Goal: Task Accomplishment & Management: Complete application form

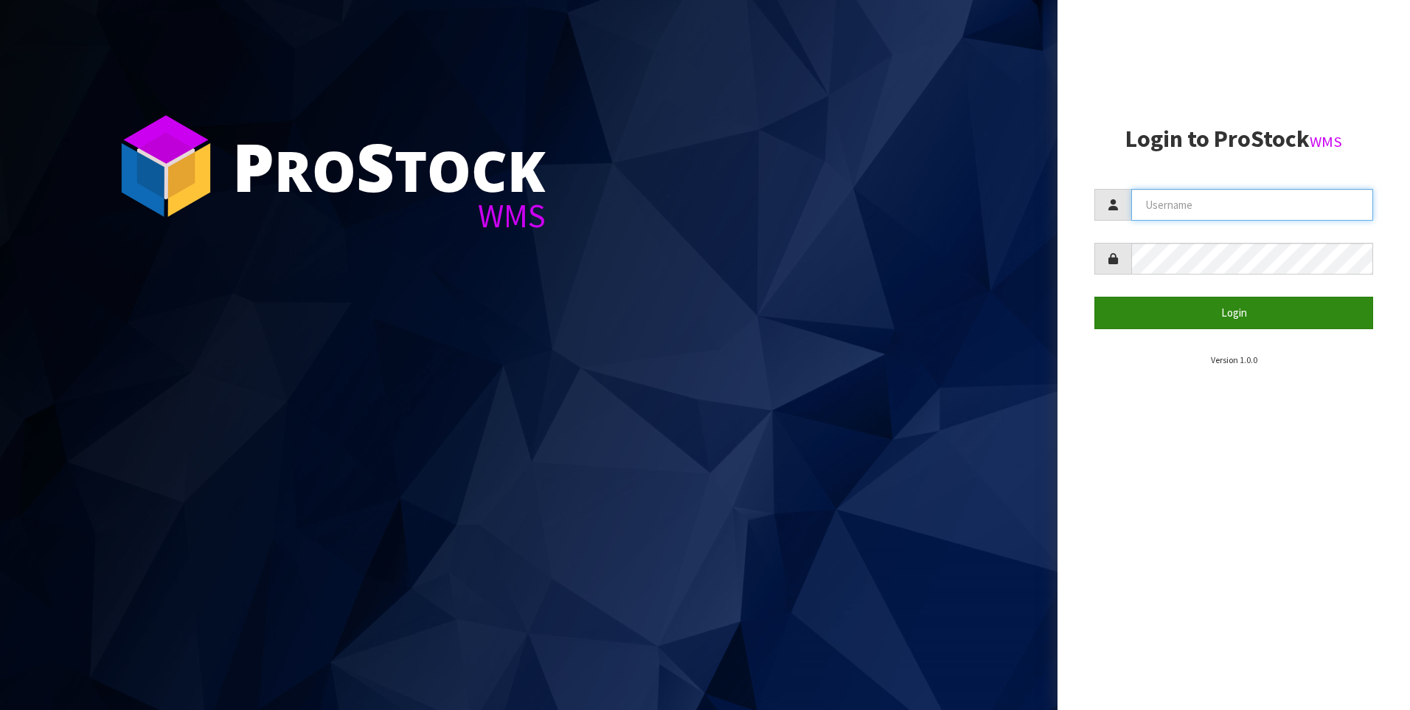
type input "[PERSON_NAME]"
click at [1167, 313] on button "Login" at bounding box center [1234, 313] width 279 height 32
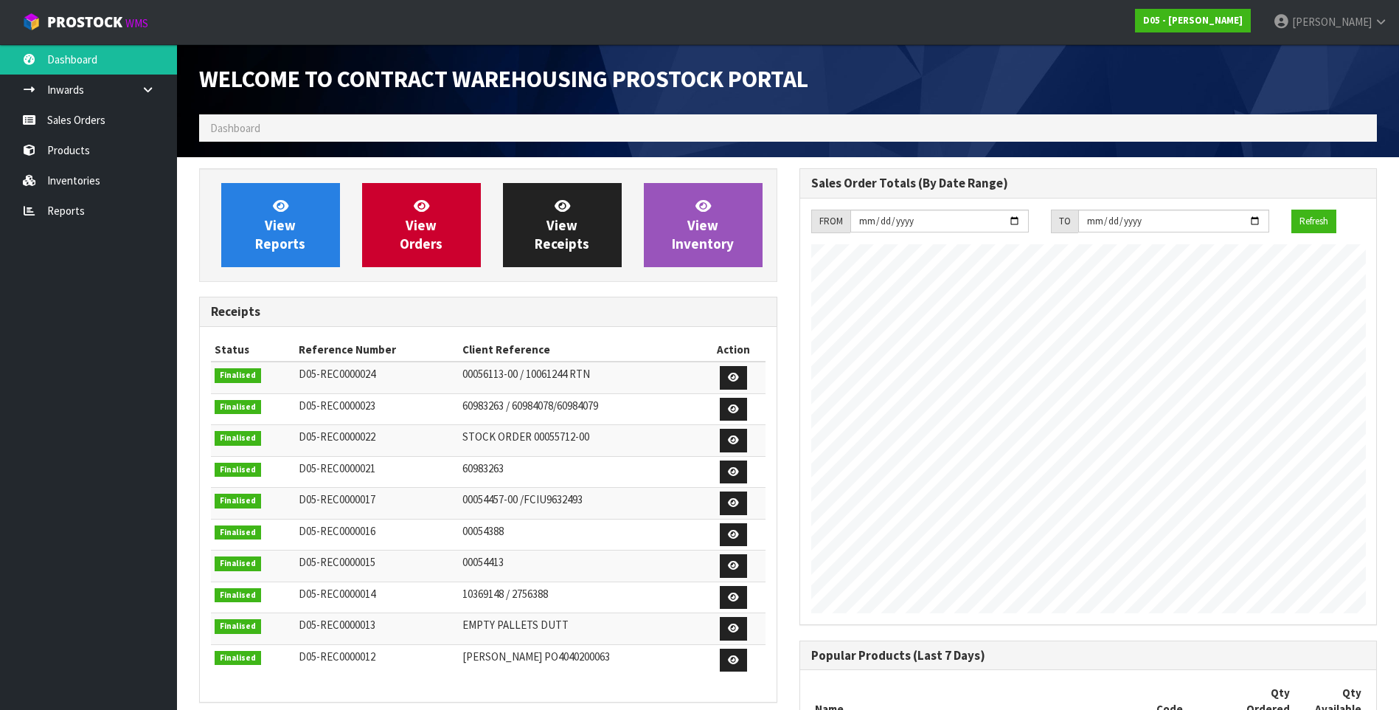
scroll to position [992, 600]
click at [98, 119] on link "Sales Orders" at bounding box center [88, 120] width 177 height 30
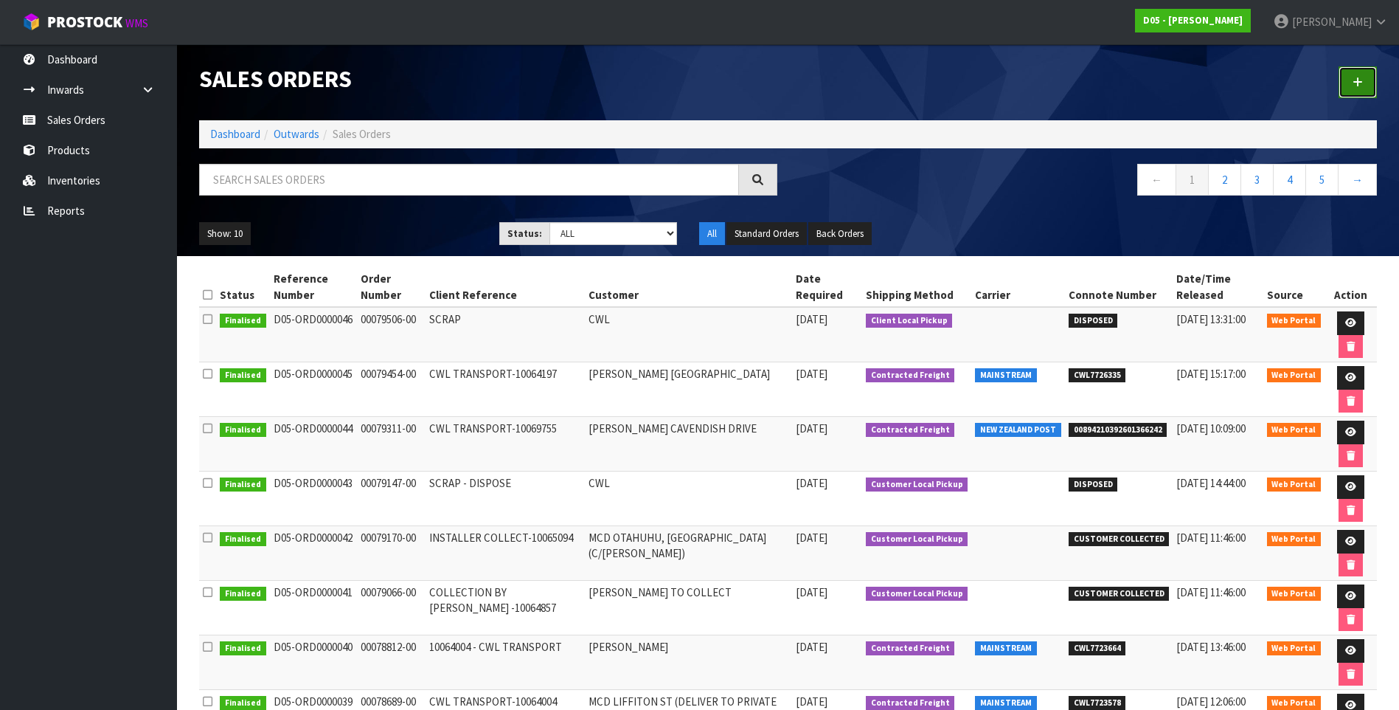
click at [1362, 85] on icon at bounding box center [1358, 82] width 10 height 11
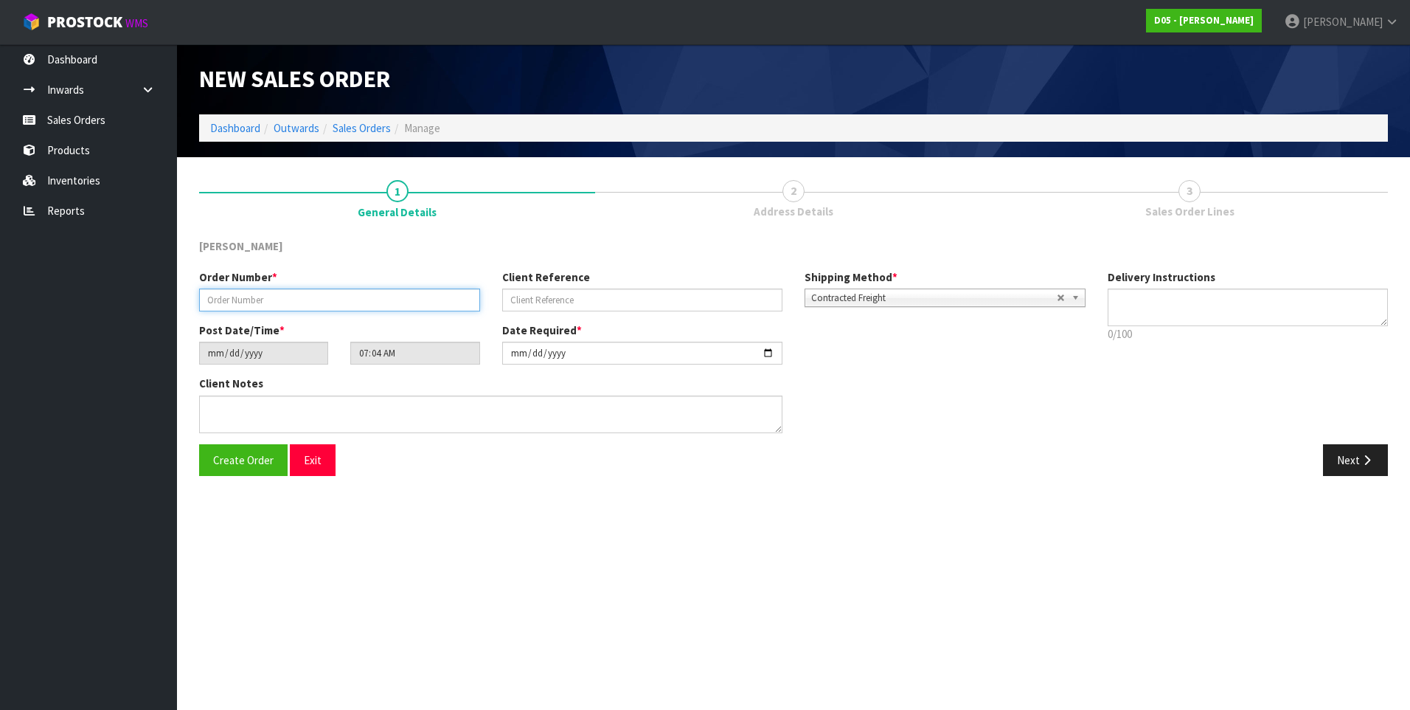
click at [225, 304] on input "text" at bounding box center [339, 299] width 281 height 23
paste input "00079796-00"
type input "00079796-00"
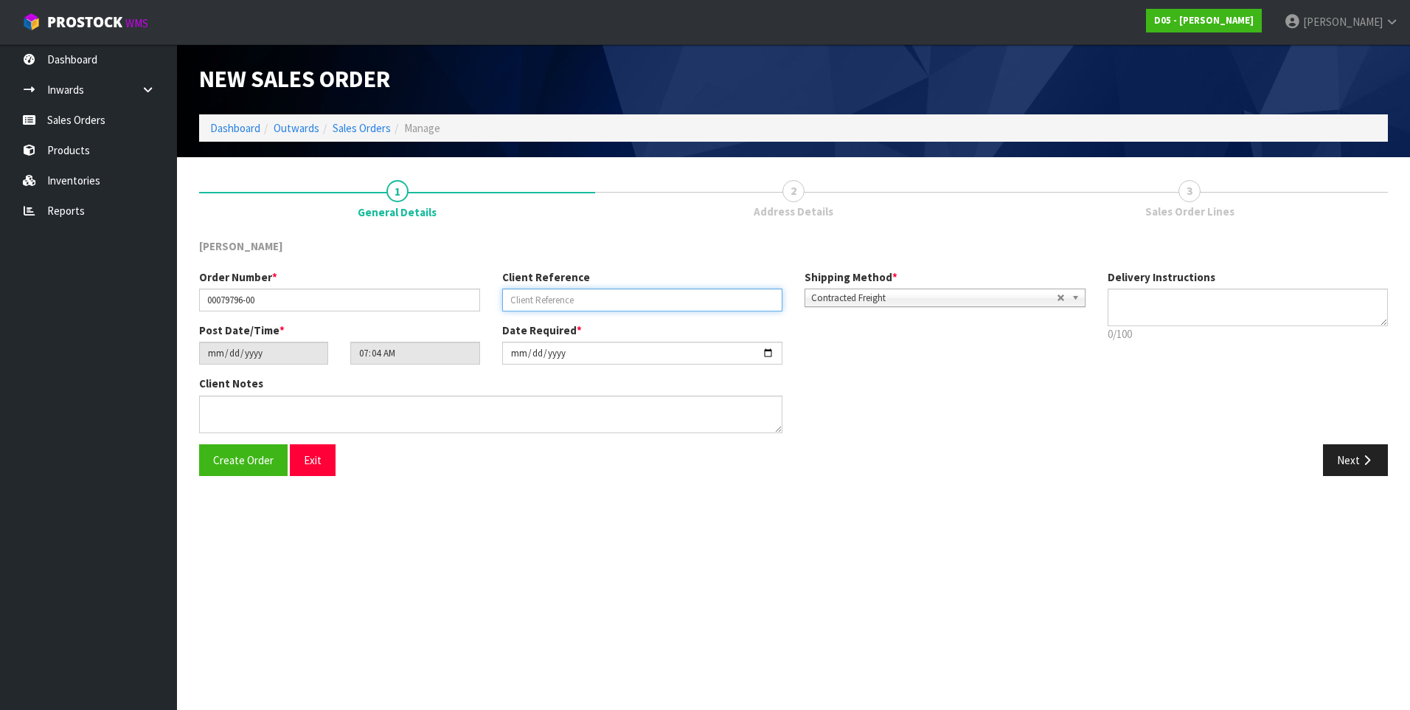
click at [527, 299] on input "text" at bounding box center [642, 299] width 281 height 23
paste input "CWL TRANSPORT-10064004"
type input "CWL TRANSPORT-10064004"
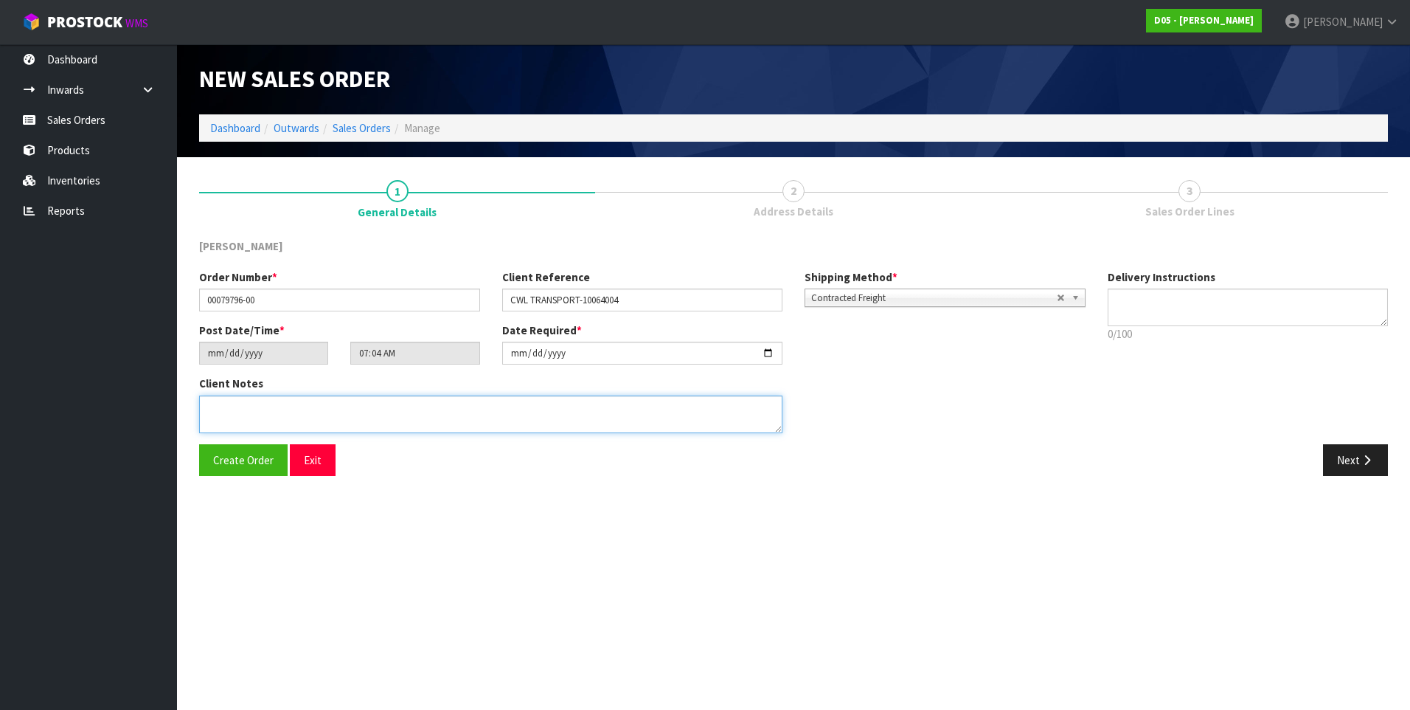
click at [215, 409] on textarea at bounding box center [490, 414] width 583 height 38
paste textarea "PLEASE DELIVER 3/10 FORKLIFT ON SITE - DDD 3/10"
type textarea "PLEASE DELIVER 3/10 FORKLIFT ON SITE - DDD 3/10"
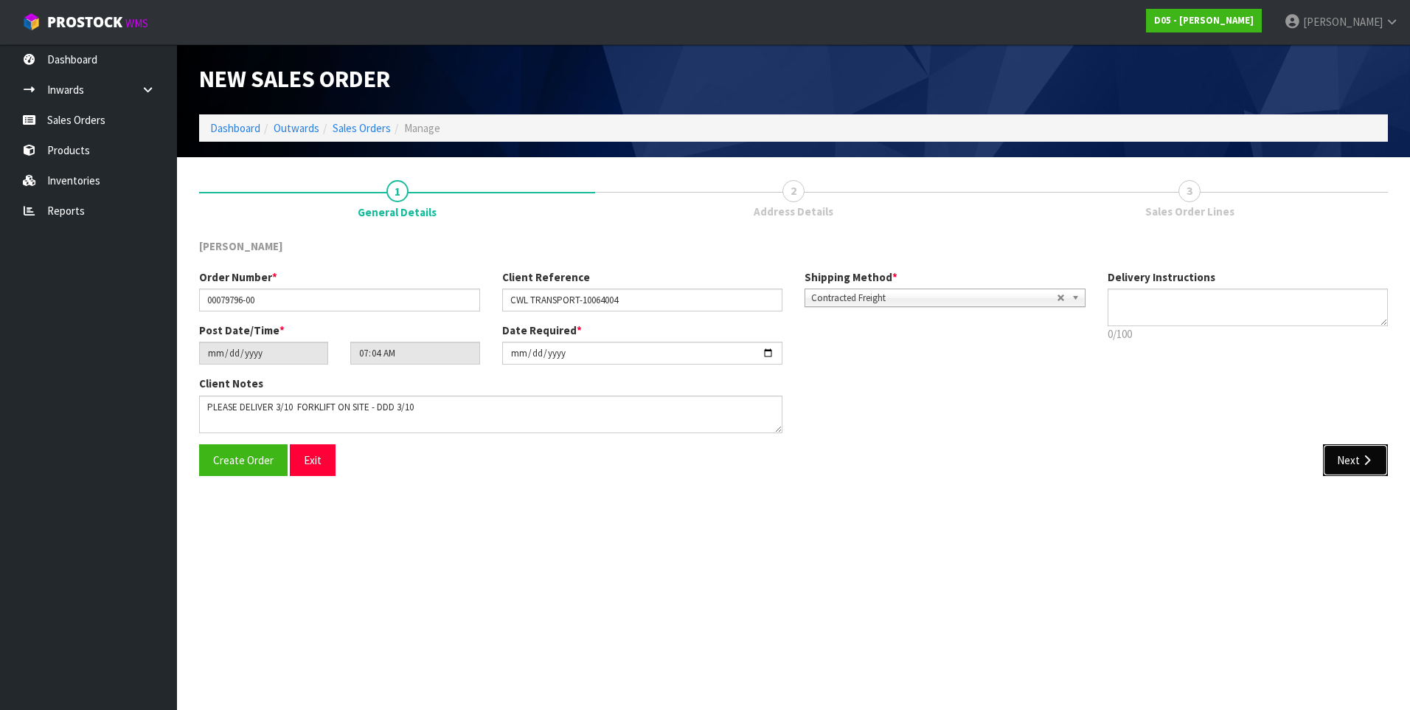
click at [1357, 468] on button "Next" at bounding box center [1355, 460] width 65 height 32
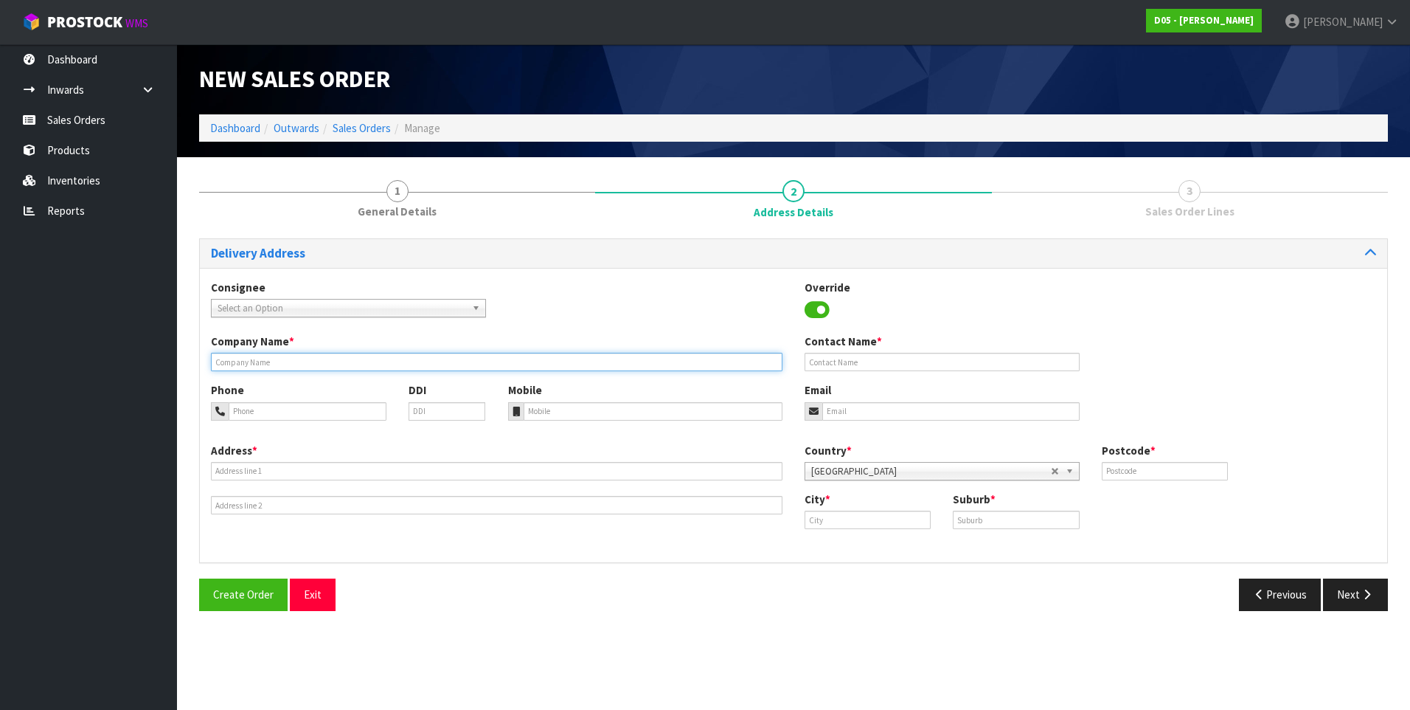
click at [253, 365] on input "text" at bounding box center [497, 362] width 572 height 18
paste input "MCD LIFFITON ST (C/[PERSON_NAME])"
type input "MCD LIFFITON ST (C/[PERSON_NAME])"
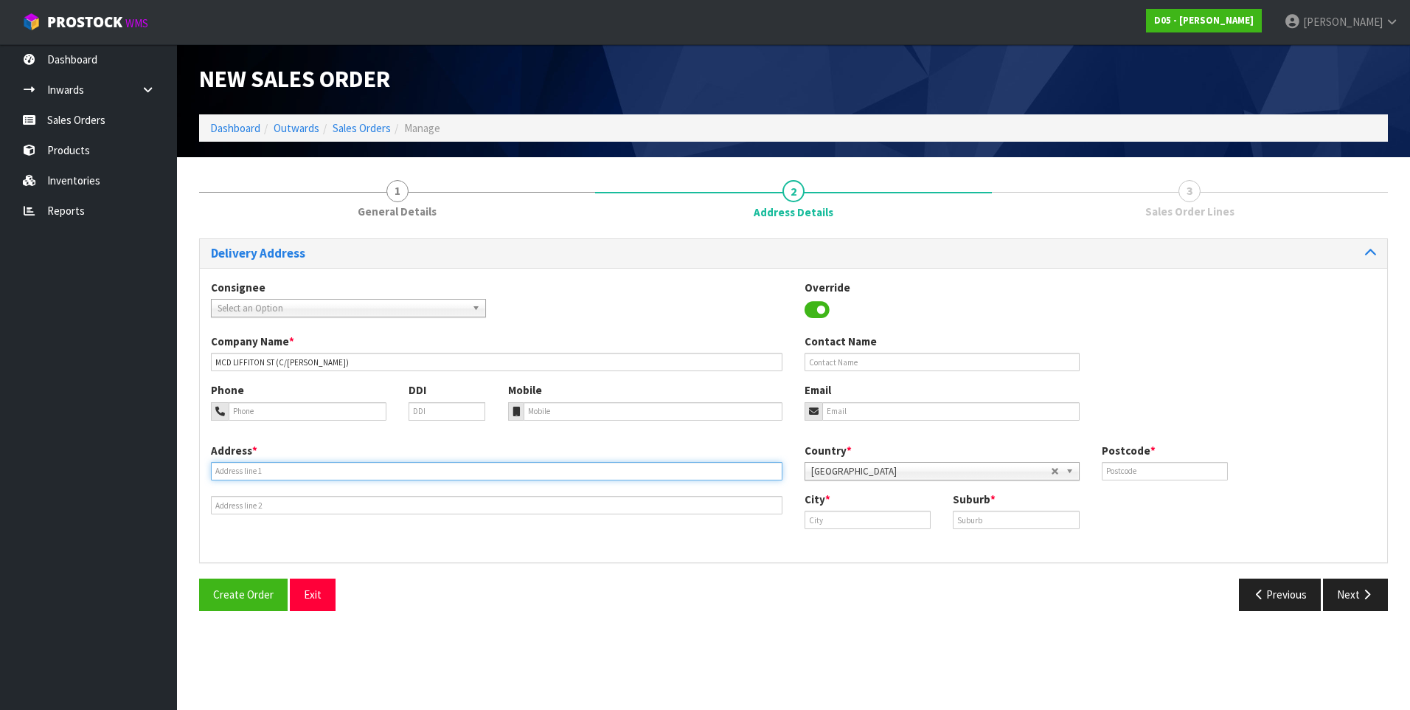
click at [225, 474] on input "text" at bounding box center [497, 471] width 572 height 18
paste input "UNIT D, [STREET_ADDRESS]"
type input "UNIT D, [STREET_ADDRESS]"
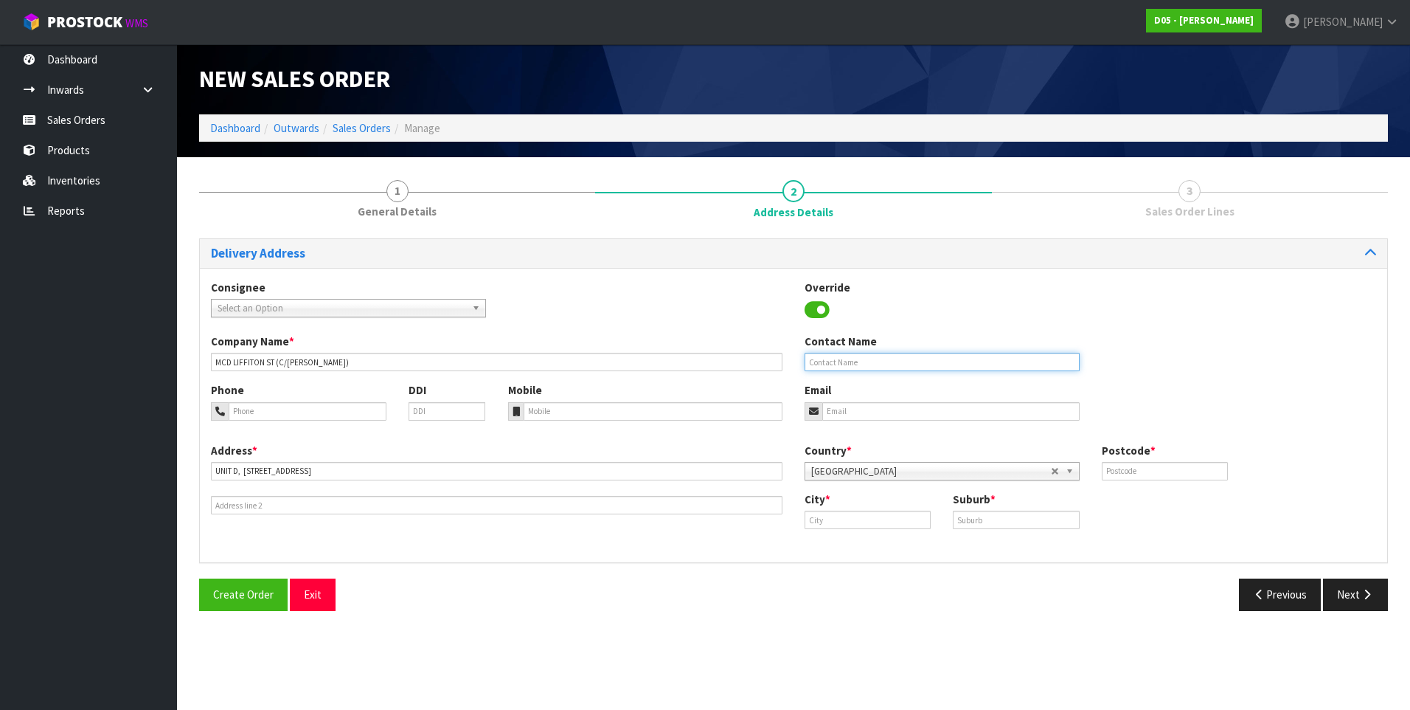
click at [816, 362] on input "text" at bounding box center [942, 362] width 275 height 18
paste input "[PERSON_NAME]"
type input "[PERSON_NAME]"
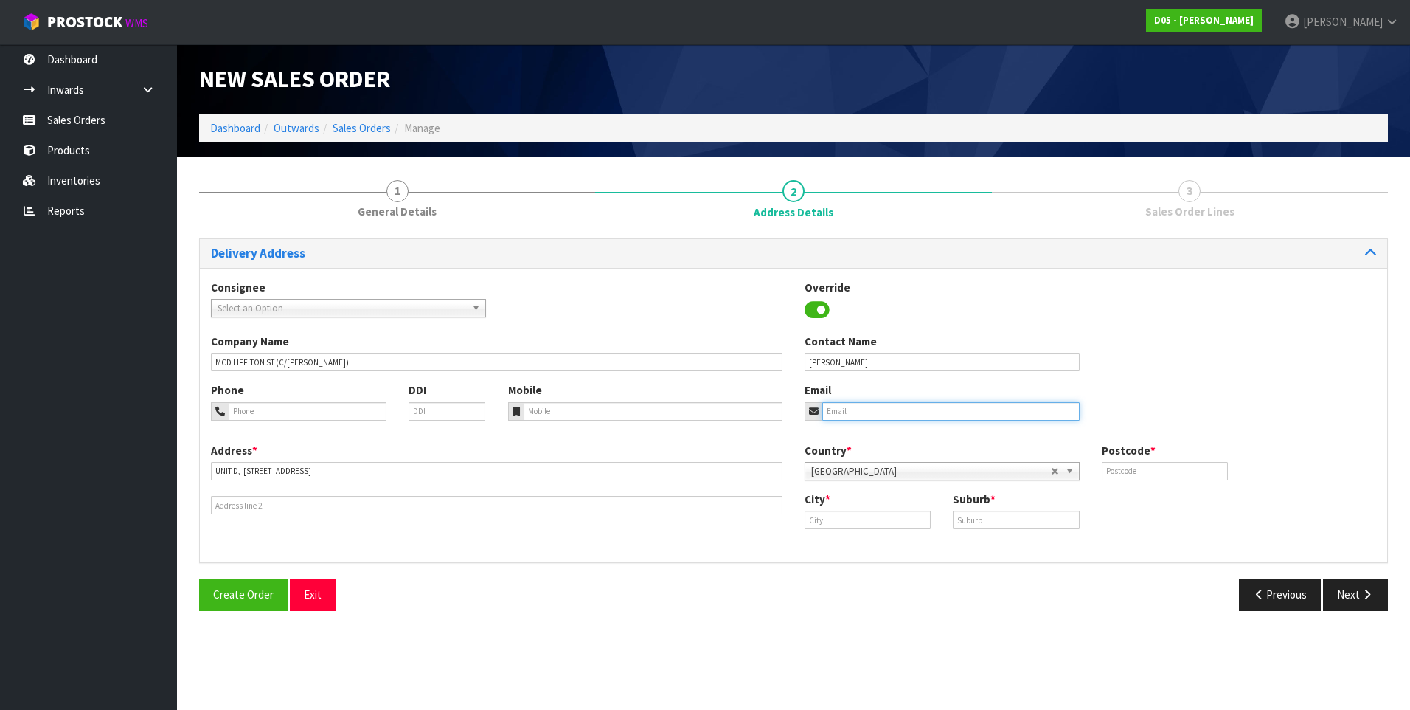
click at [844, 408] on input "email" at bounding box center [950, 411] width 257 height 18
click at [258, 412] on input "tel" at bounding box center [308, 411] width 158 height 18
paste input "[PHONE_NUMBER]"
type input "[PHONE_NUMBER]"
click at [831, 519] on input "text" at bounding box center [868, 519] width 126 height 18
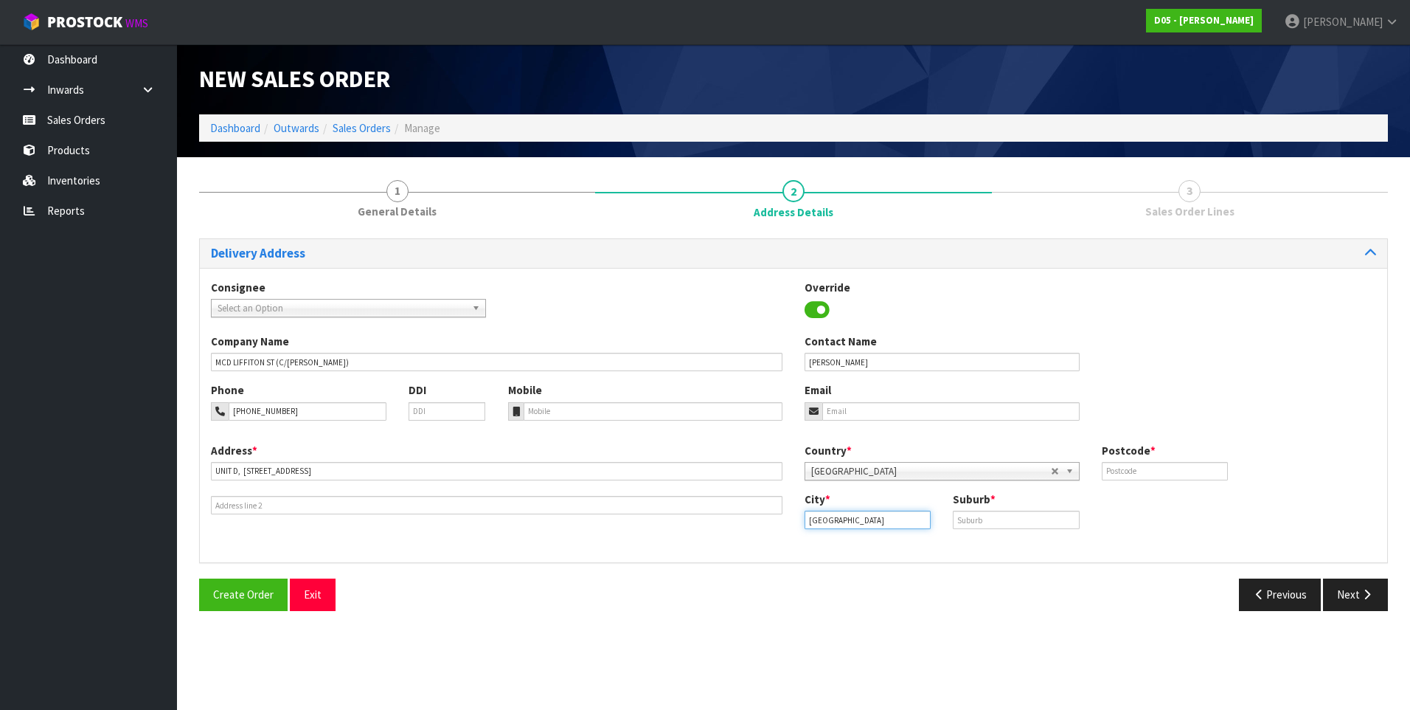
type input "[GEOGRAPHIC_DATA]"
click at [999, 520] on input "text" at bounding box center [1016, 519] width 126 height 18
type input "[GEOGRAPHIC_DATA]"
click at [1168, 468] on input "text" at bounding box center [1165, 471] width 126 height 18
type input "0632"
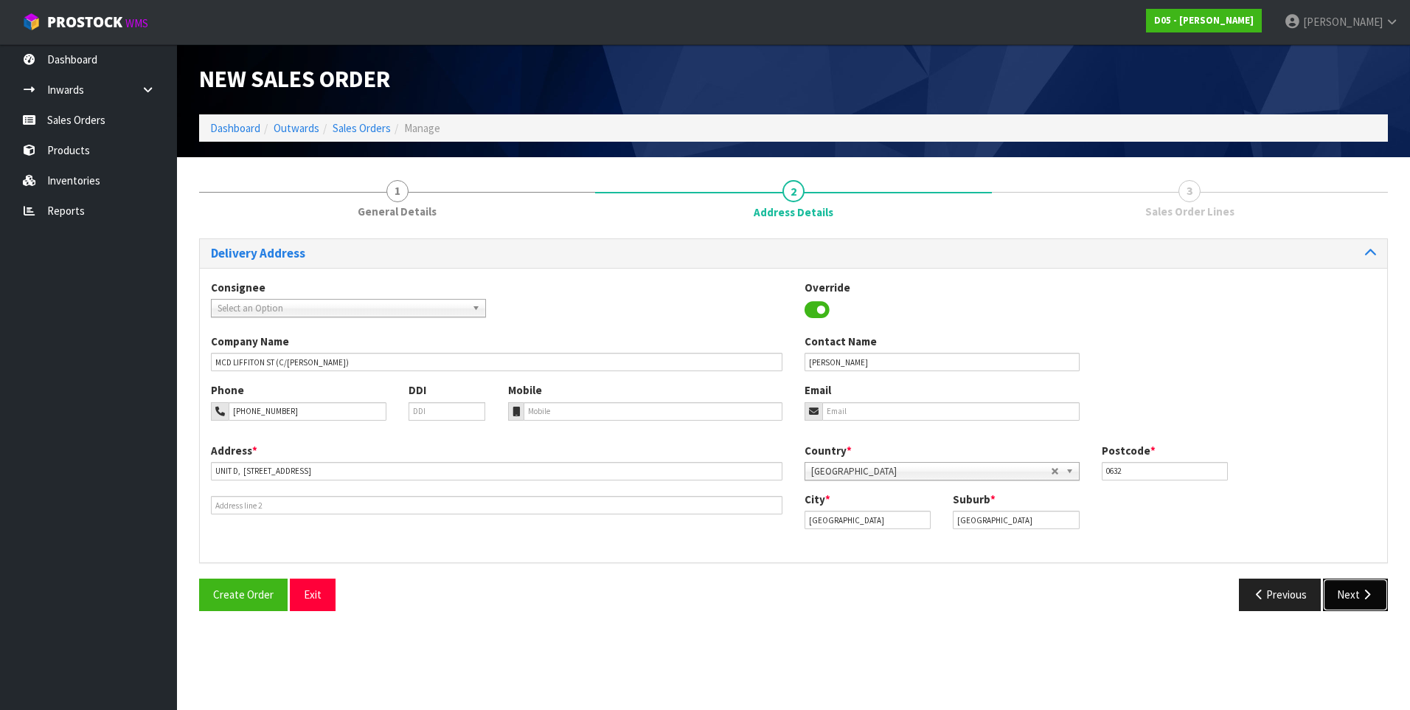
click at [1348, 591] on button "Next" at bounding box center [1355, 594] width 65 height 32
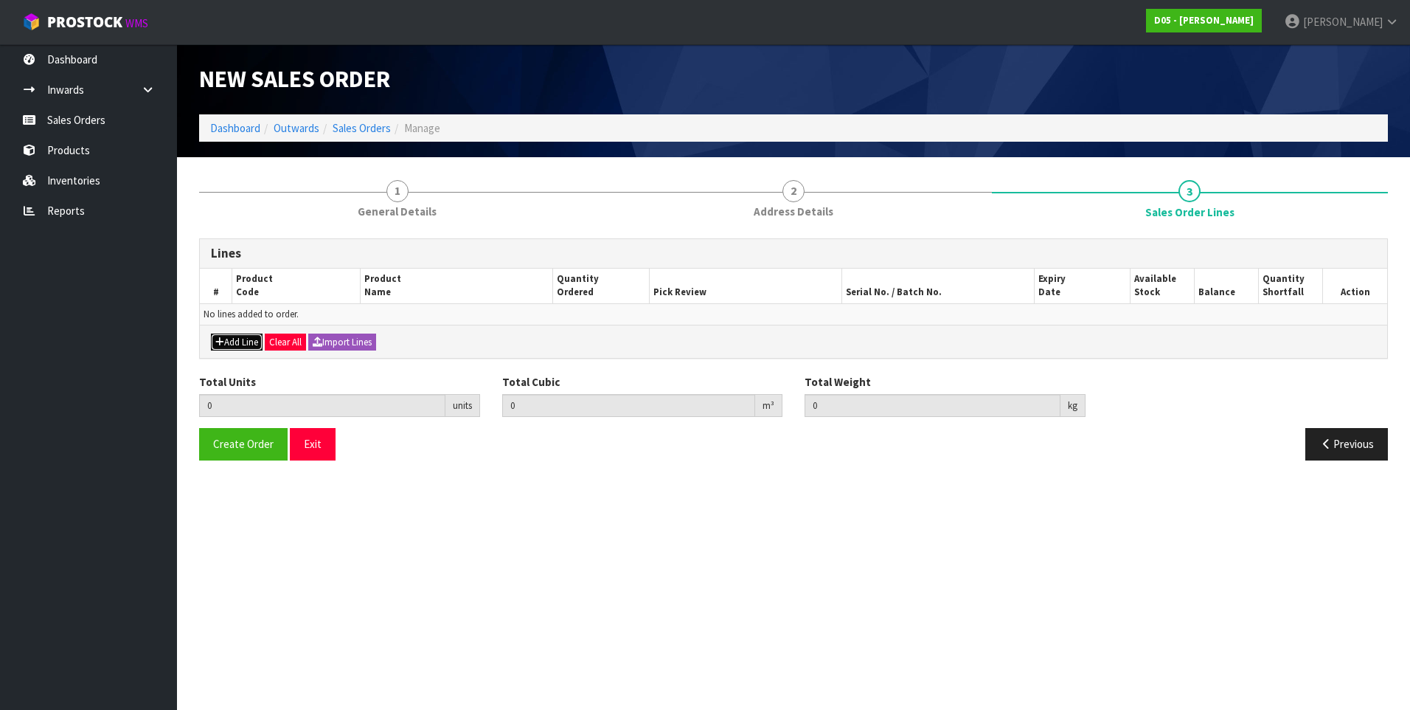
click at [244, 339] on button "Add Line" at bounding box center [237, 342] width 52 height 18
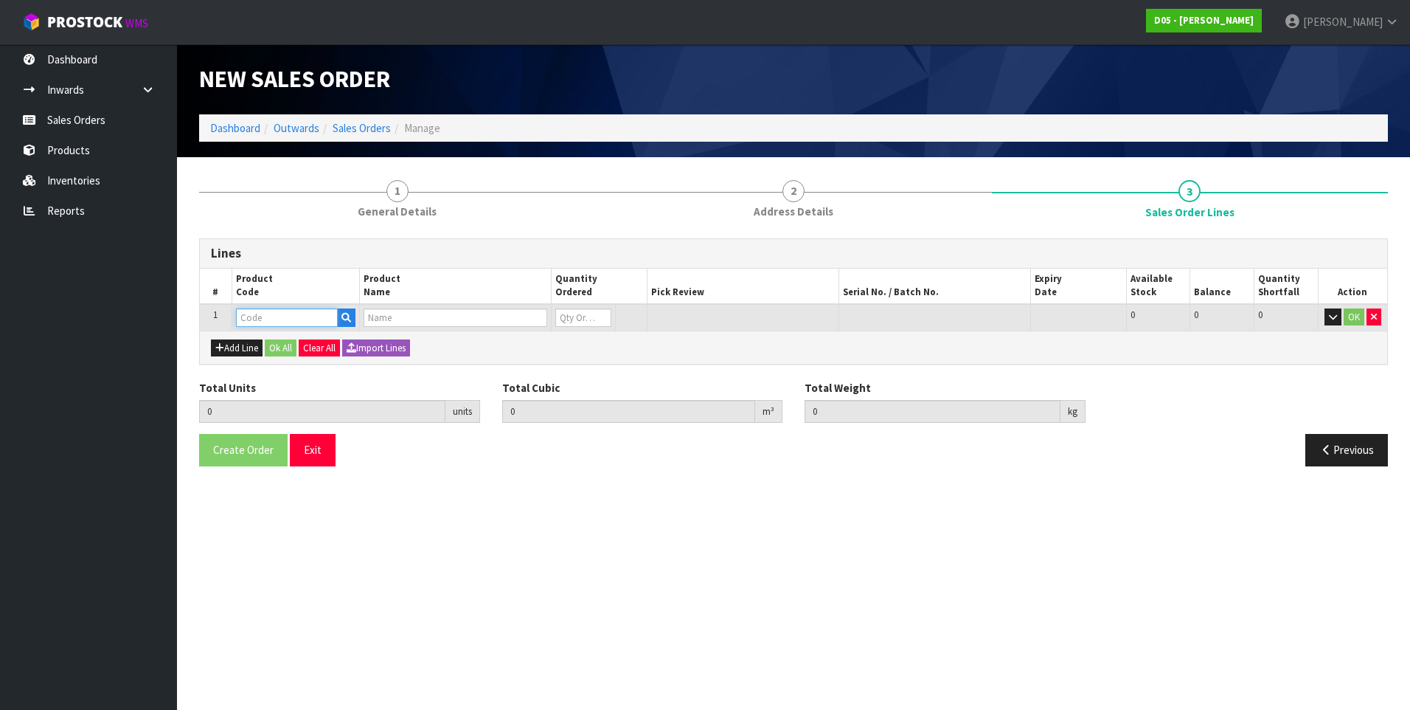
click at [257, 316] on input "text" at bounding box center [287, 317] width 102 height 18
paste input "2020500041-13"
type input "2020500041-13"
type input "0.000000"
type input "0.000"
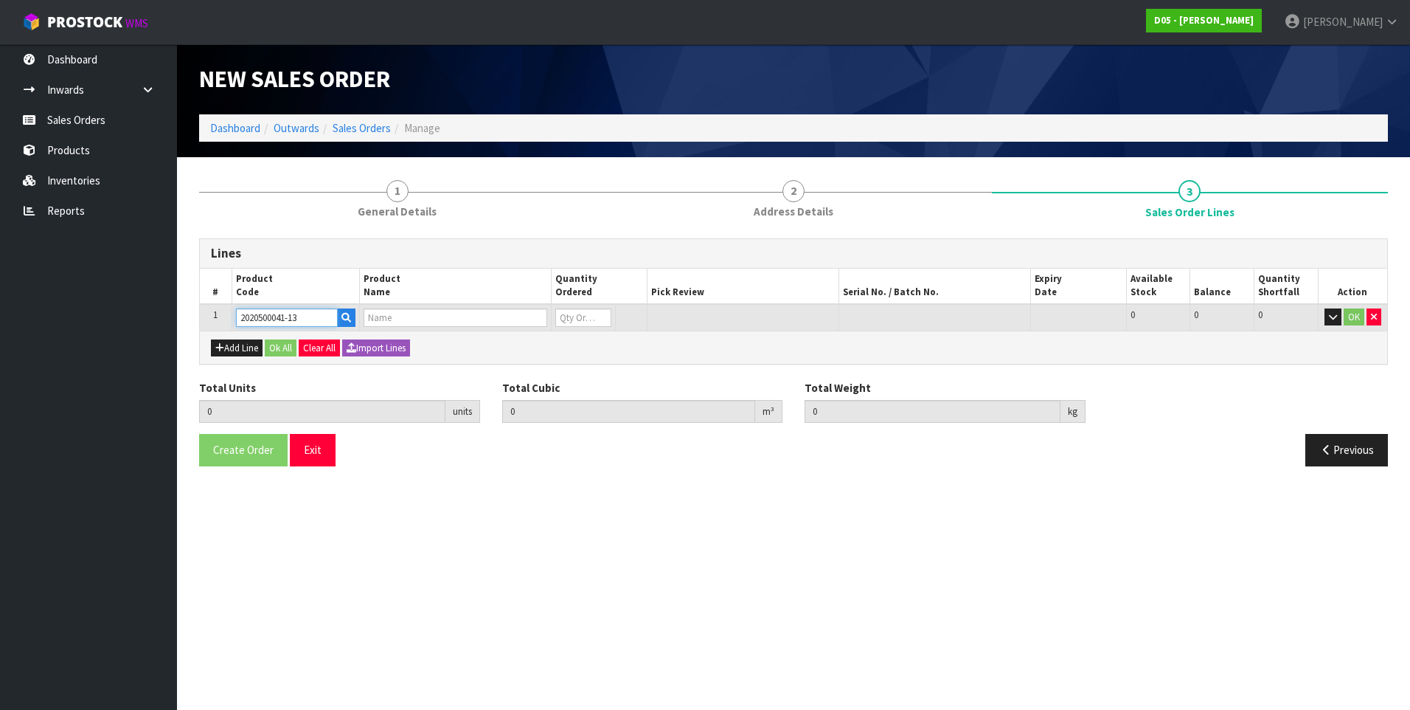
type input "( A )SIGNAGE GANTRY-LIGHT PANEL-WATERPROOF-WHITE-2744X216X21"
type input "0"
type input "2020500041-13"
click at [574, 313] on input "0" at bounding box center [568, 317] width 53 height 18
type input "1"
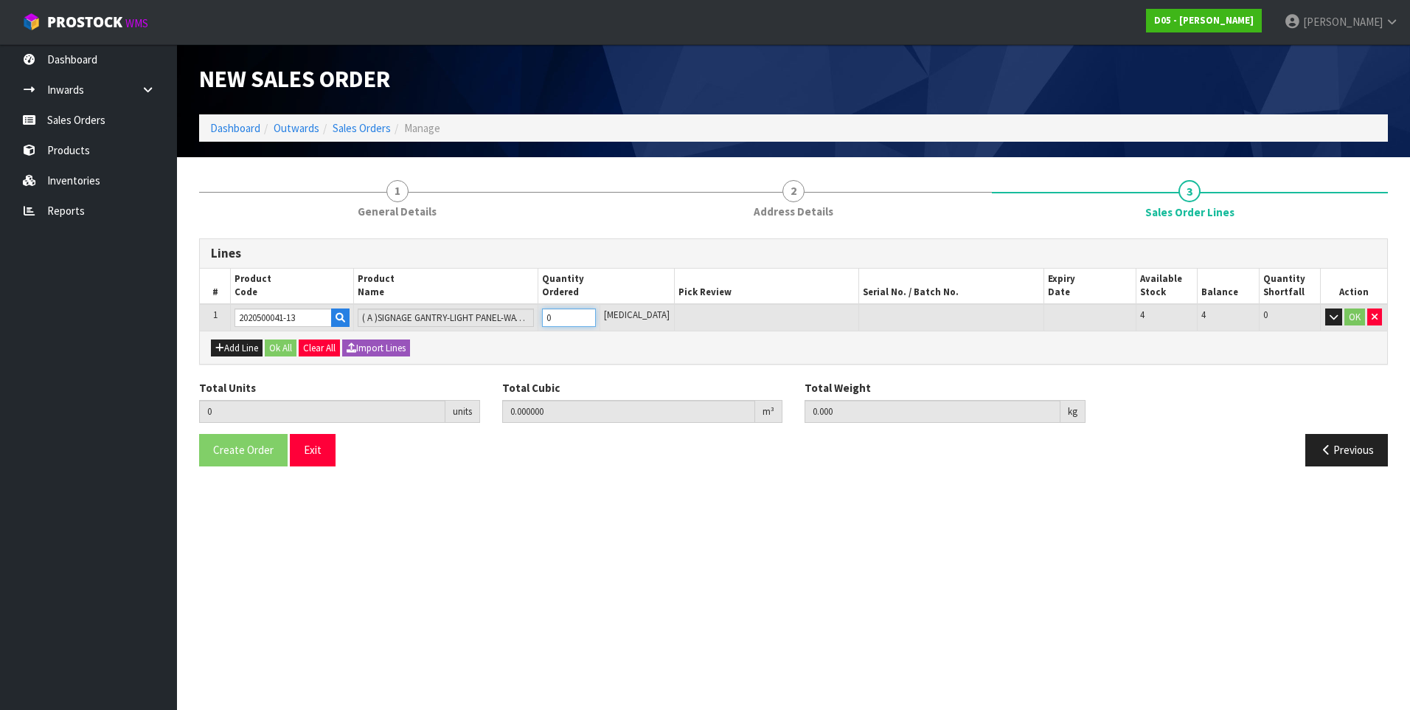
type input "0.0198"
type input "11"
type input "1"
click at [277, 346] on button "Ok All" at bounding box center [281, 348] width 32 height 18
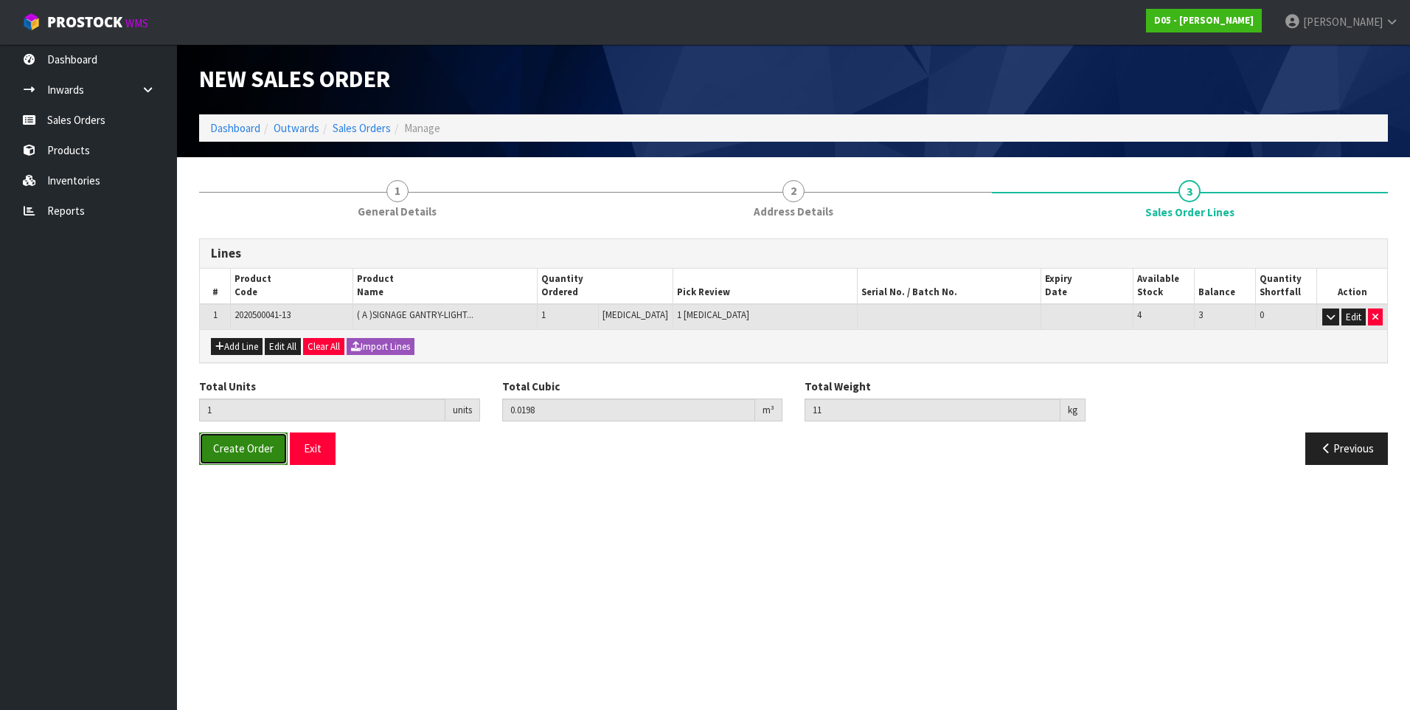
click at [227, 446] on span "Create Order" at bounding box center [243, 448] width 60 height 14
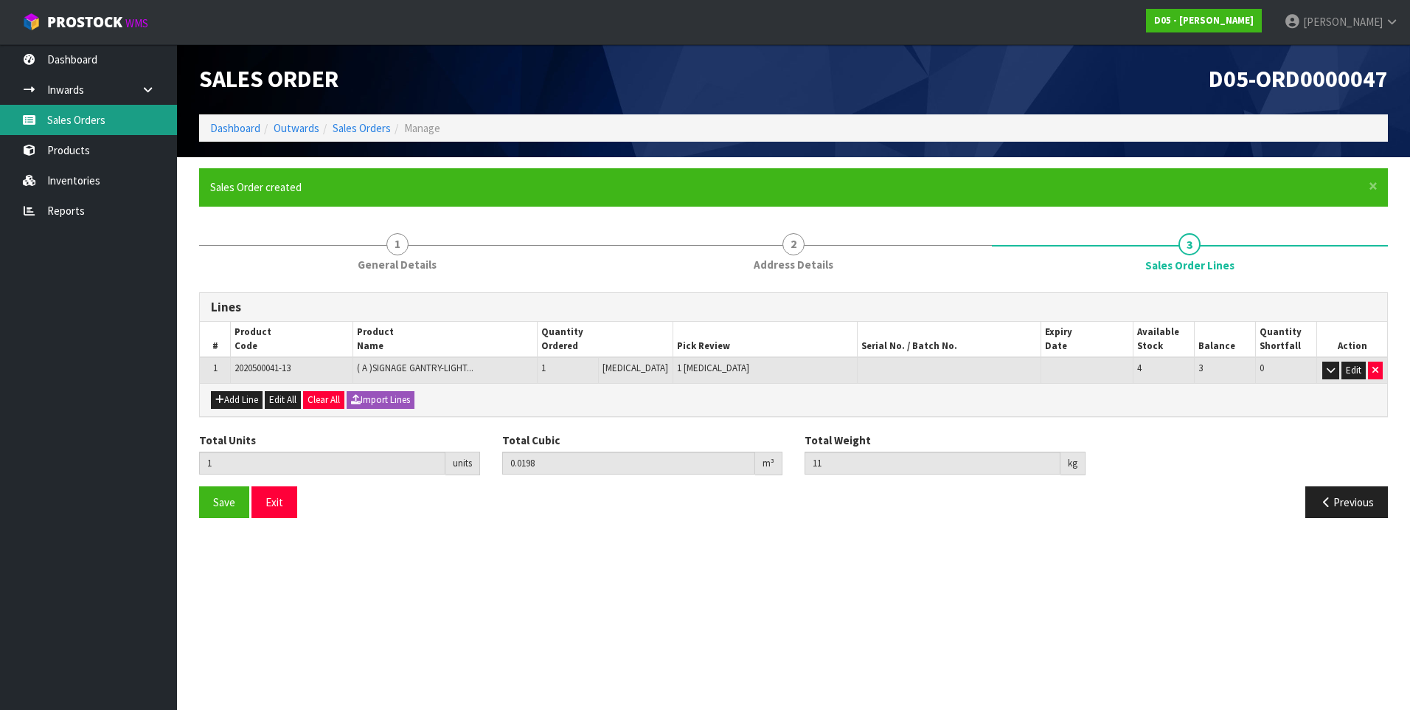
click at [67, 122] on link "Sales Orders" at bounding box center [88, 120] width 177 height 30
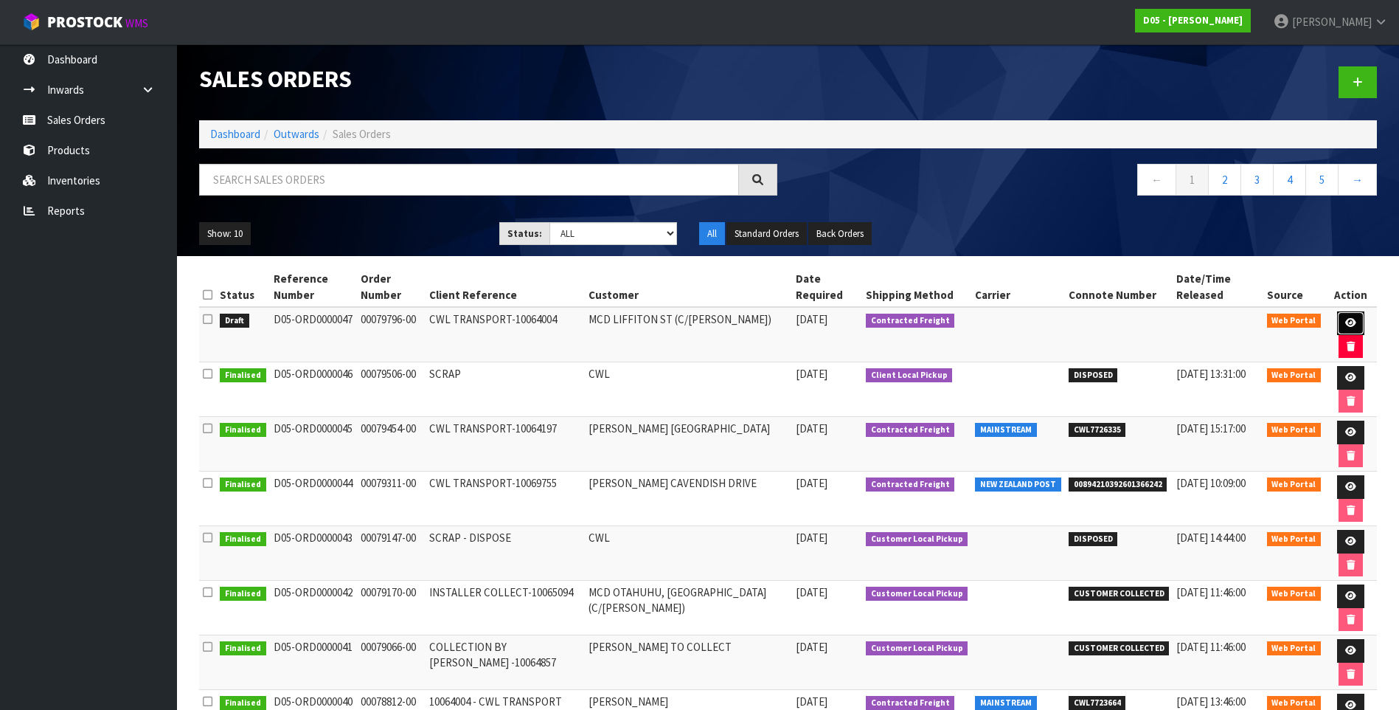
click at [1347, 320] on icon at bounding box center [1350, 323] width 11 height 10
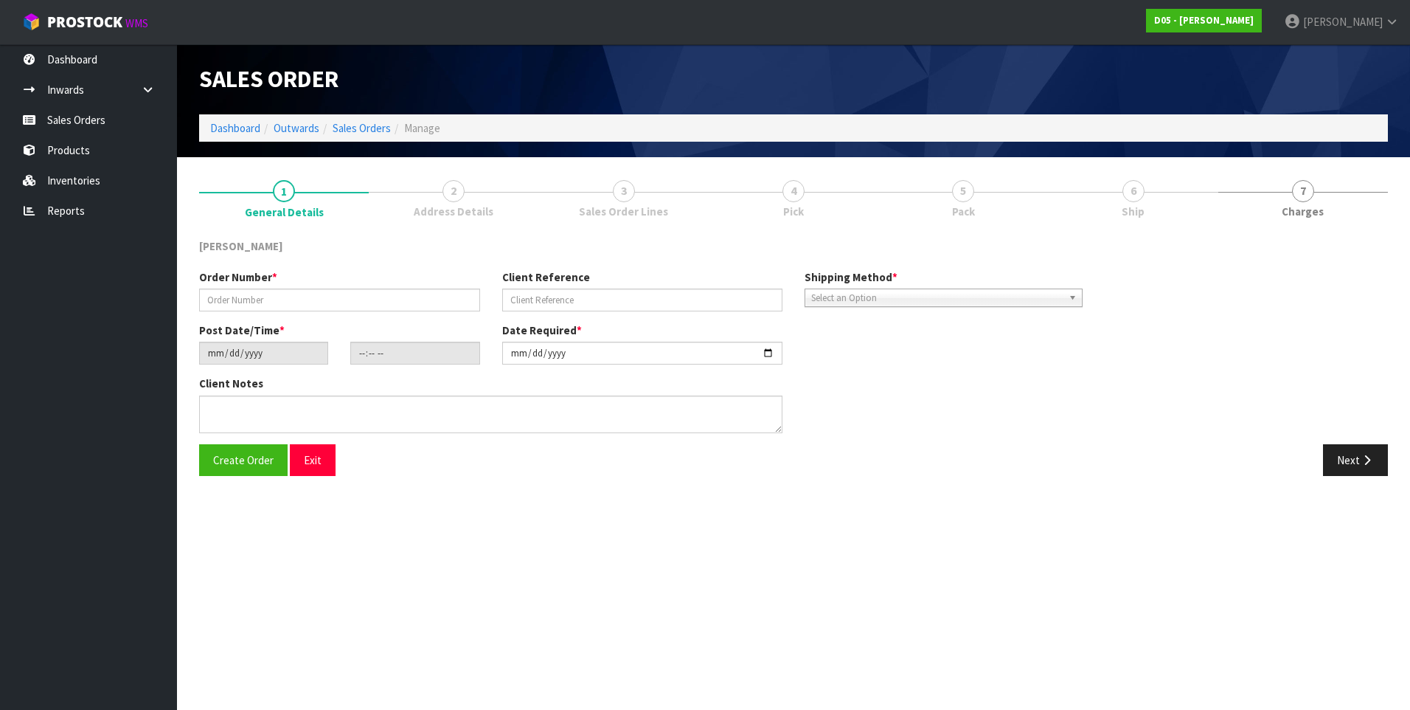
type input "00079796-00"
type input "CWL TRANSPORT-10064004"
type input "[DATE]"
type input "09:04:00.000"
type input "[DATE]"
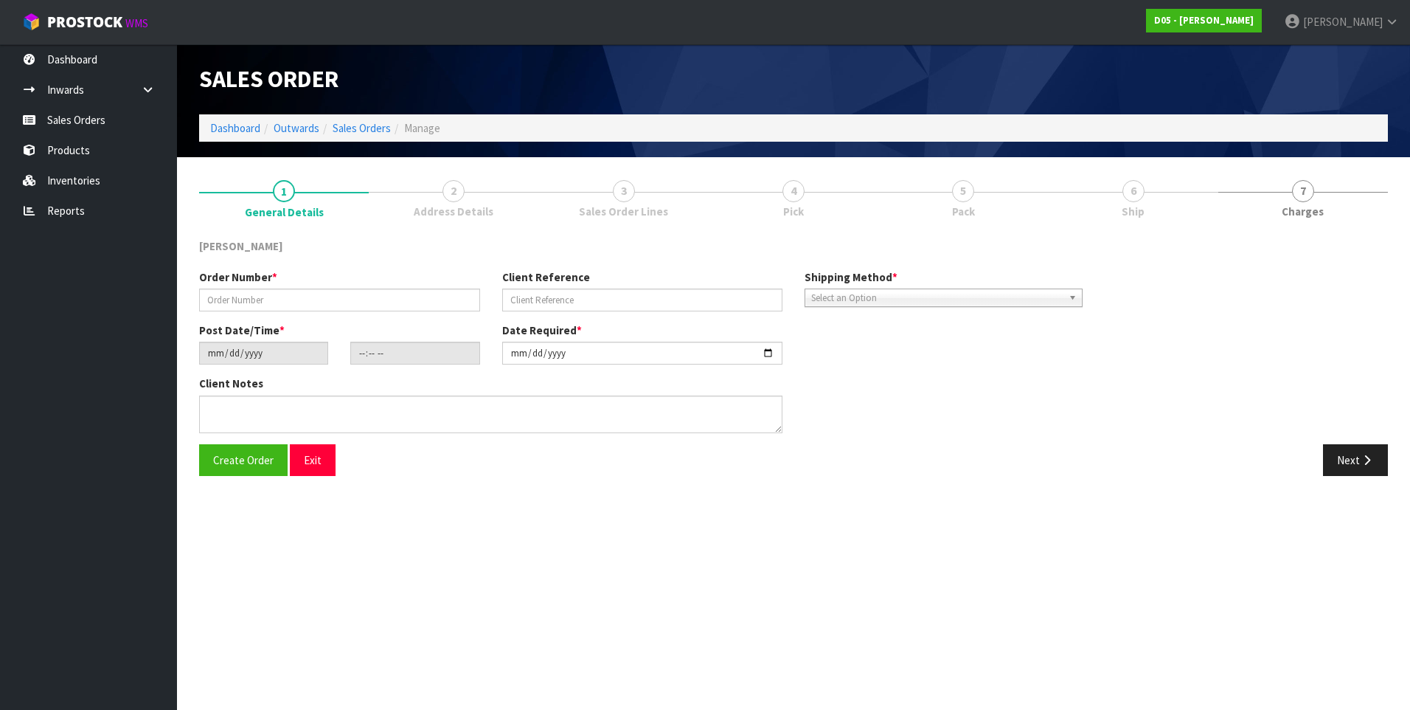
type textarea "PLEASE DELIVER 3/10 FORKLIFT ON SITE - DDD 3/10"
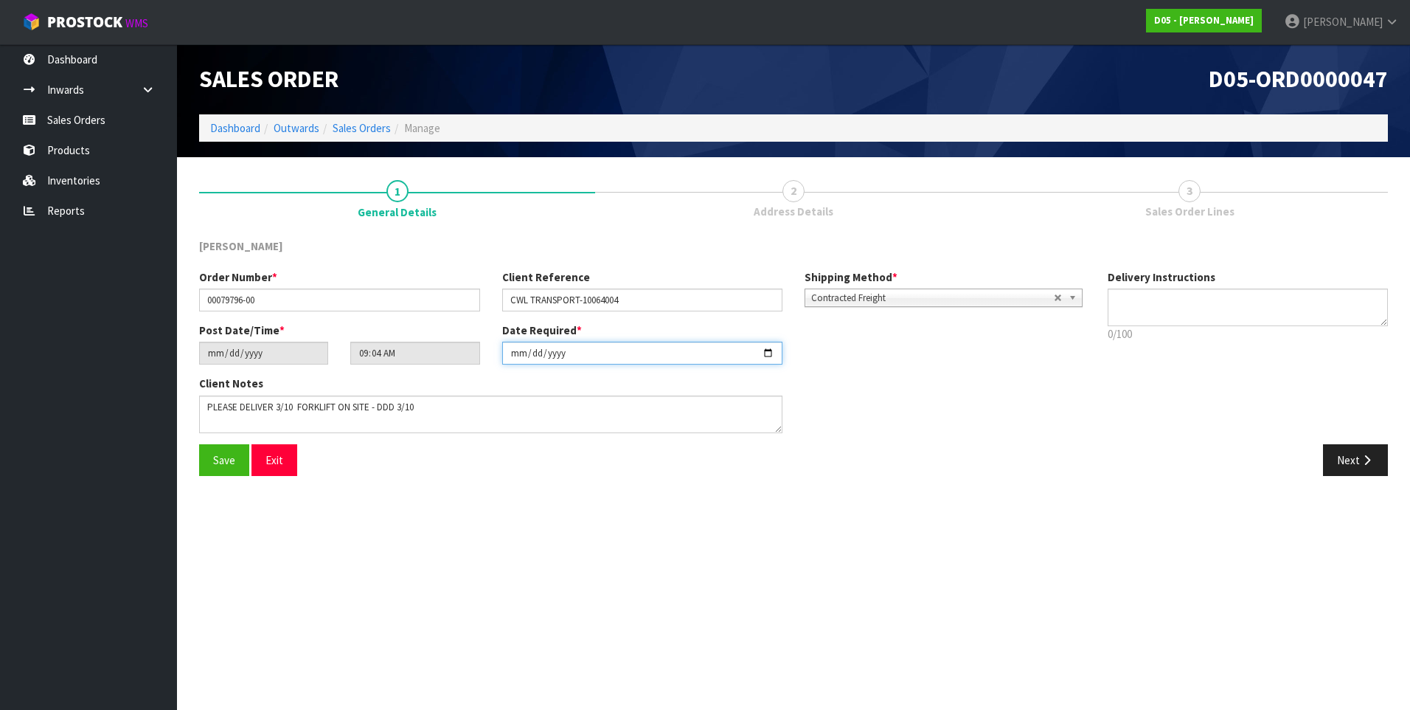
click at [766, 353] on input "[DATE]" at bounding box center [642, 353] width 281 height 23
type input "[DATE]"
click at [218, 462] on span "Save" at bounding box center [224, 460] width 22 height 14
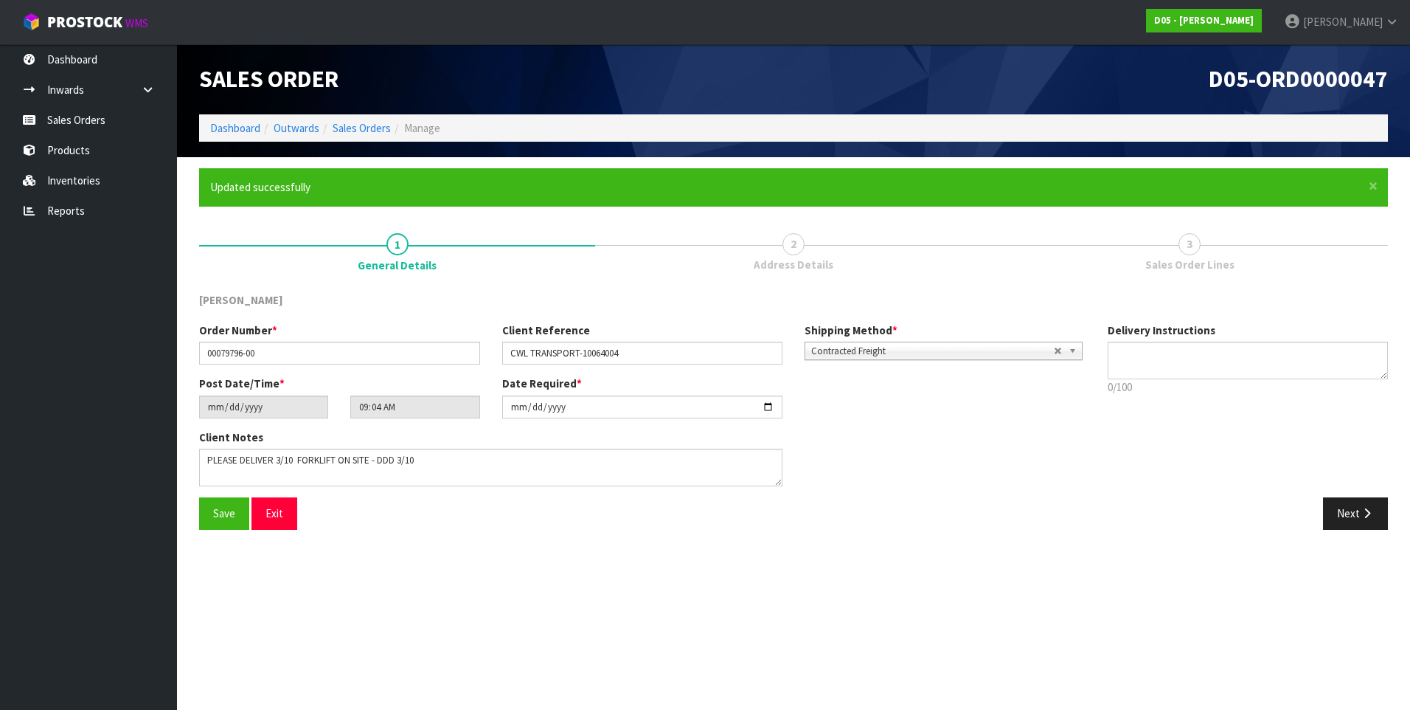
type input "11:04:00.000"
click at [60, 115] on link "Sales Orders" at bounding box center [88, 120] width 177 height 30
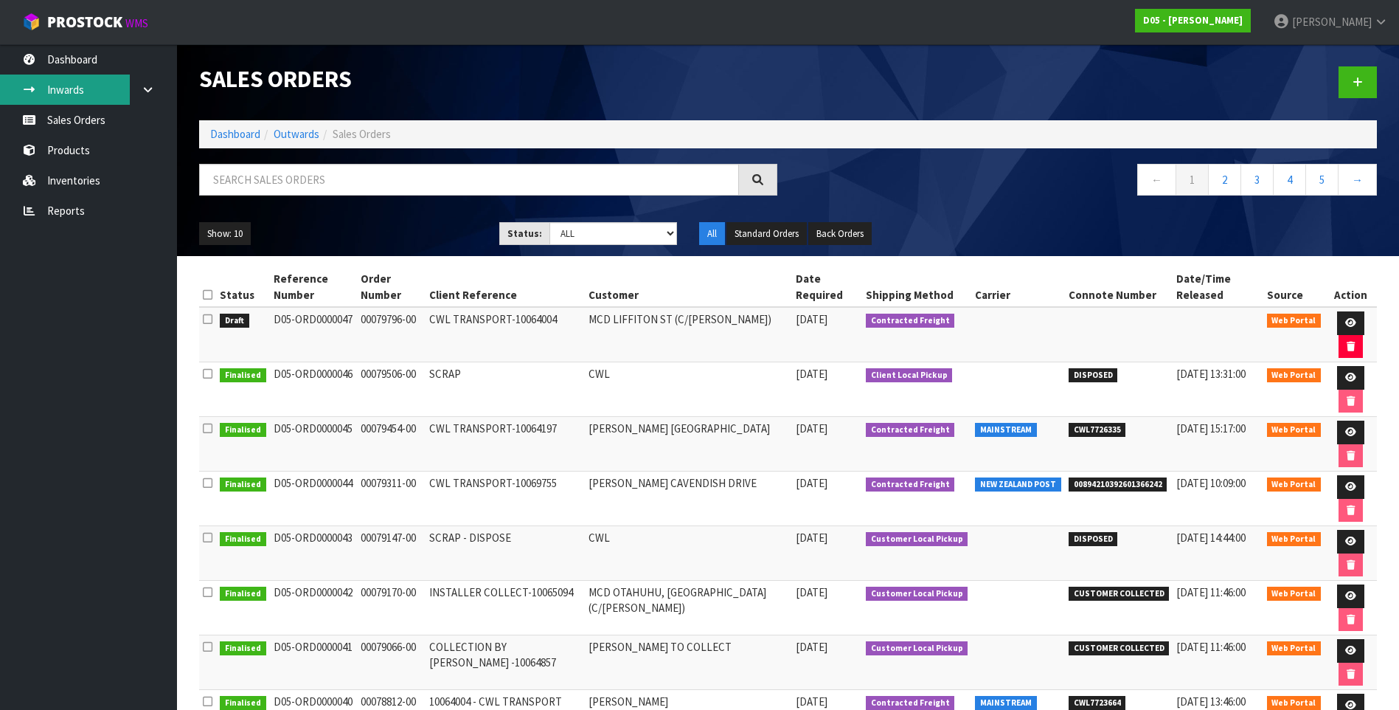
click at [77, 91] on link "Inwards" at bounding box center [88, 90] width 177 height 30
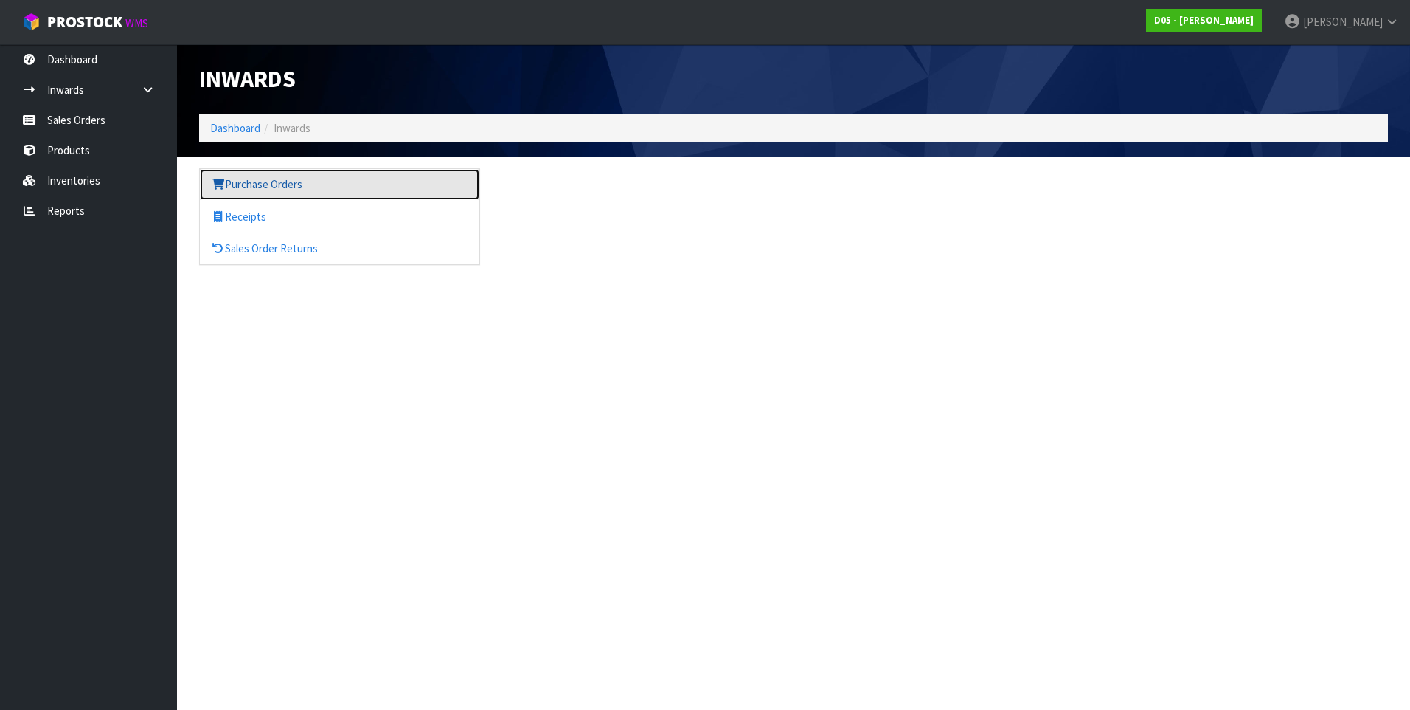
click at [268, 187] on link "Purchase Orders" at bounding box center [340, 184] width 280 height 30
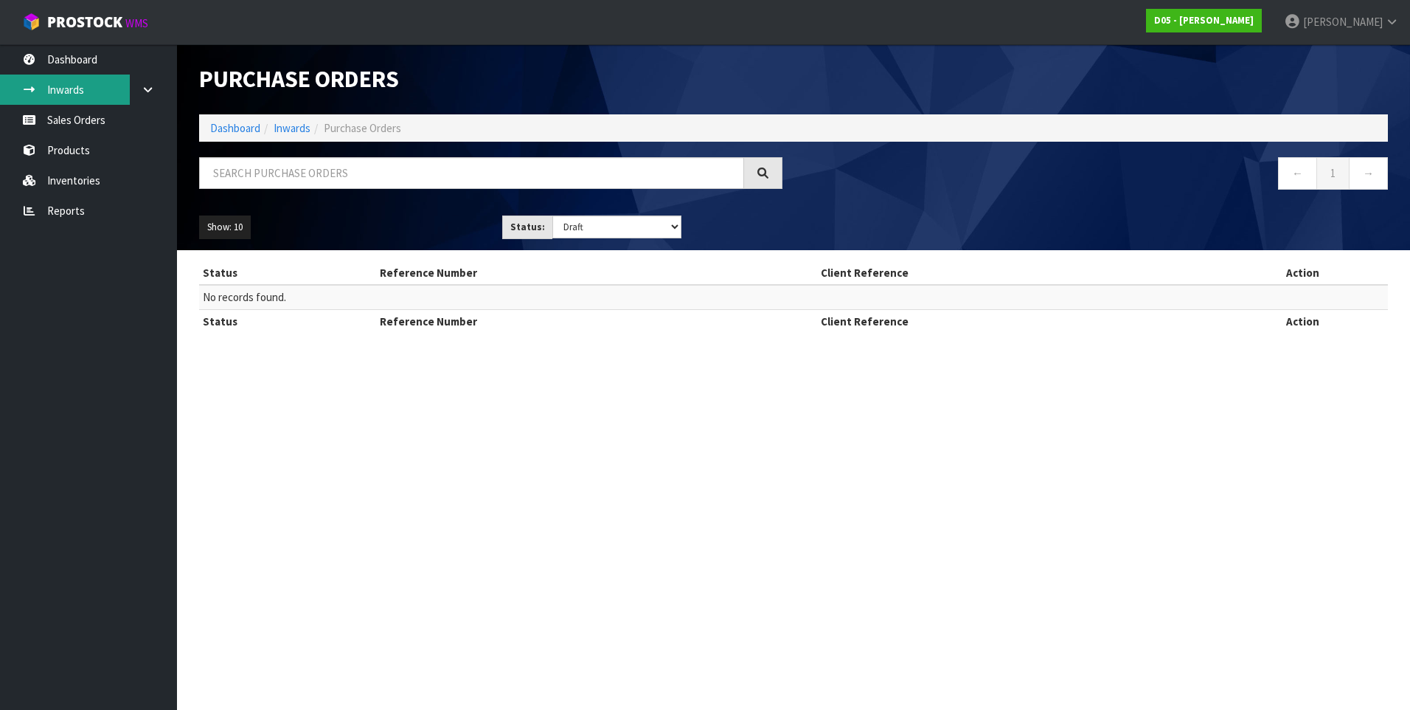
click at [95, 89] on link "Inwards" at bounding box center [88, 90] width 177 height 30
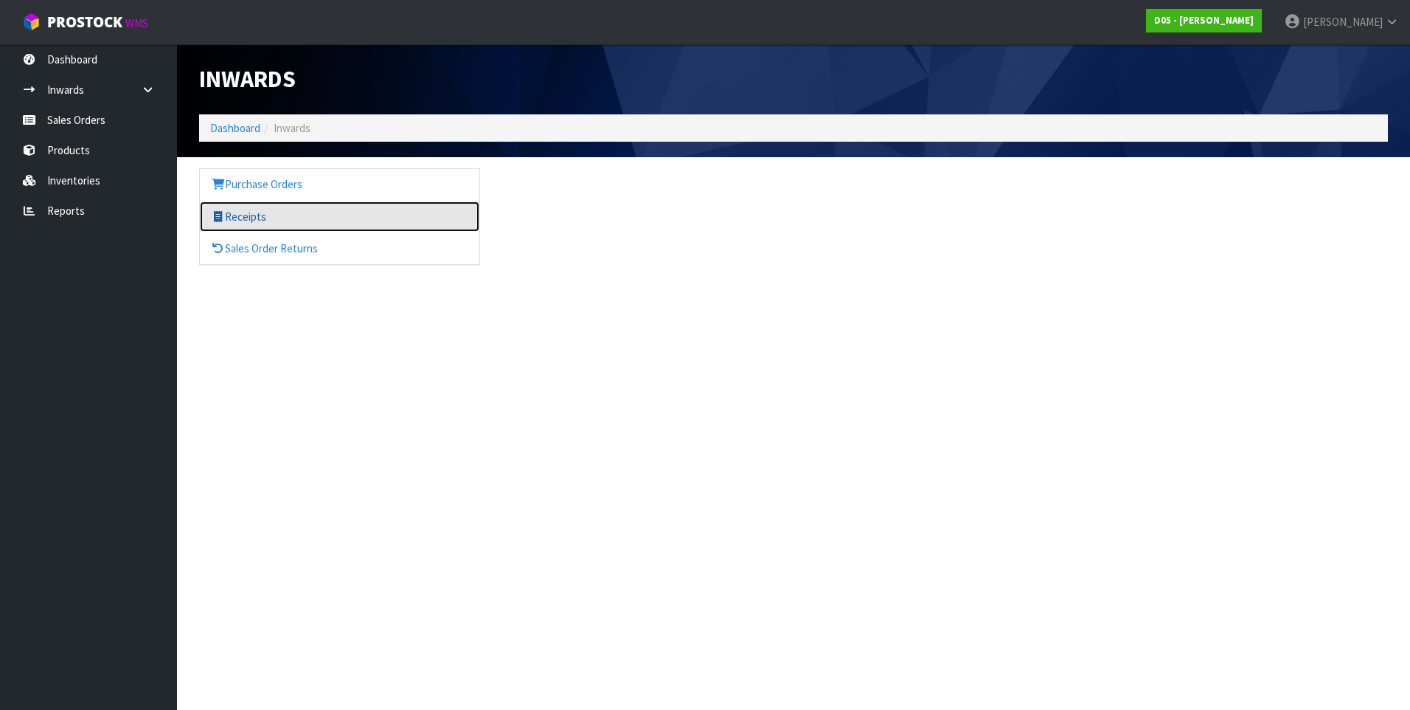
click at [268, 217] on link "Receipts" at bounding box center [340, 216] width 280 height 30
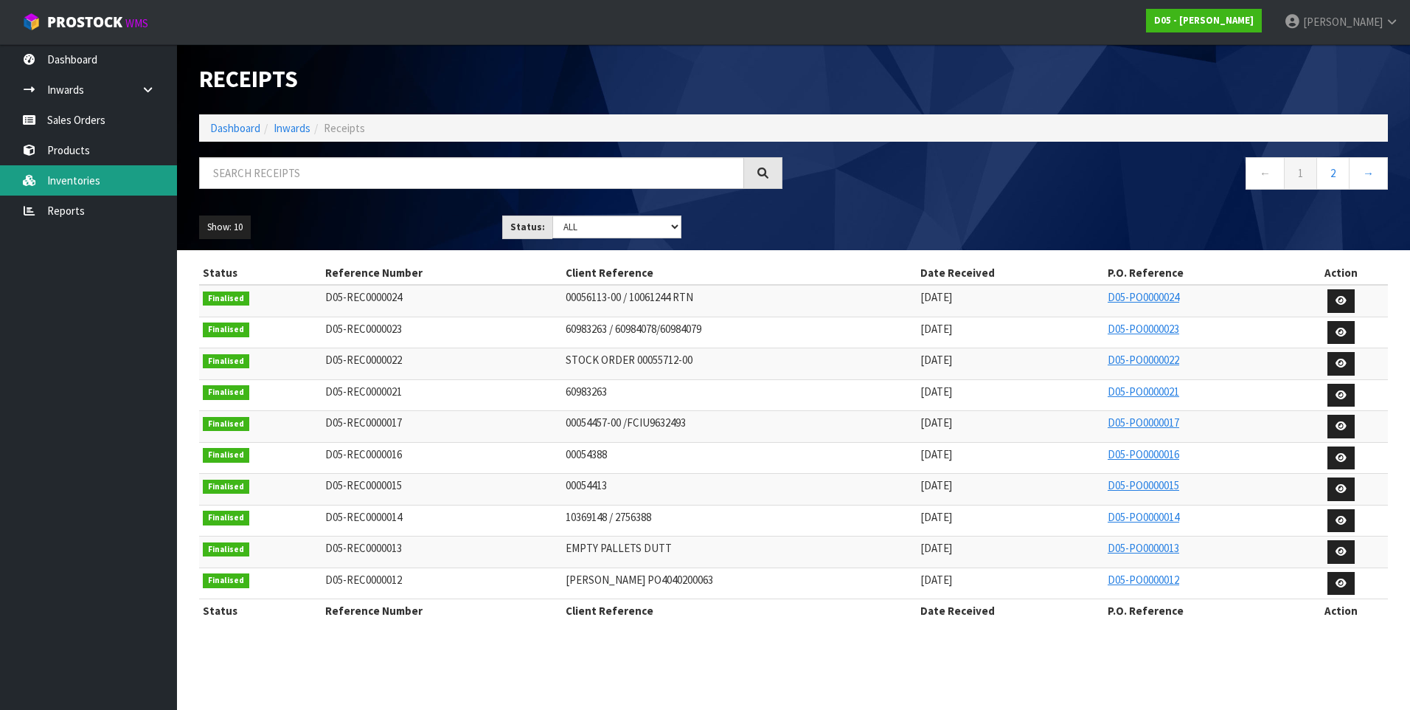
click at [74, 177] on link "Inventories" at bounding box center [88, 180] width 177 height 30
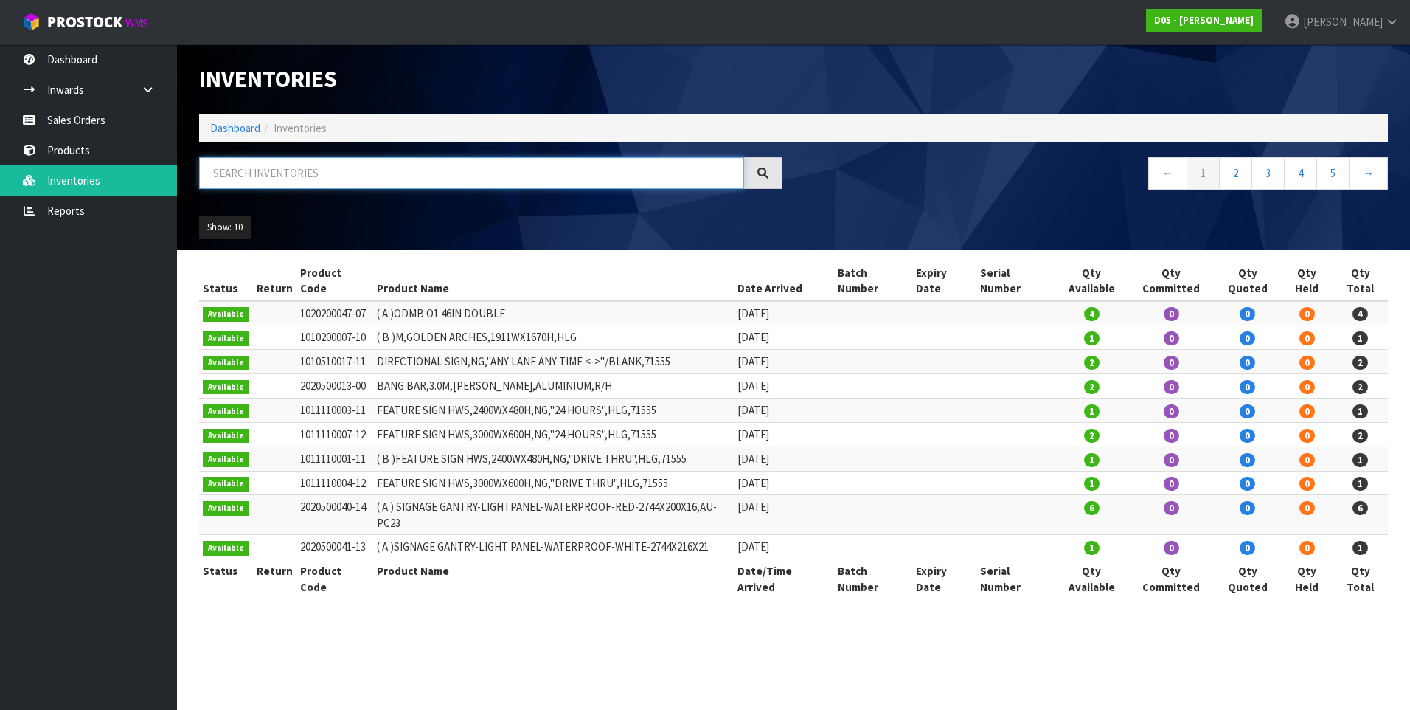
click at [239, 175] on input "text" at bounding box center [471, 173] width 545 height 32
paste input "4030500076-00"
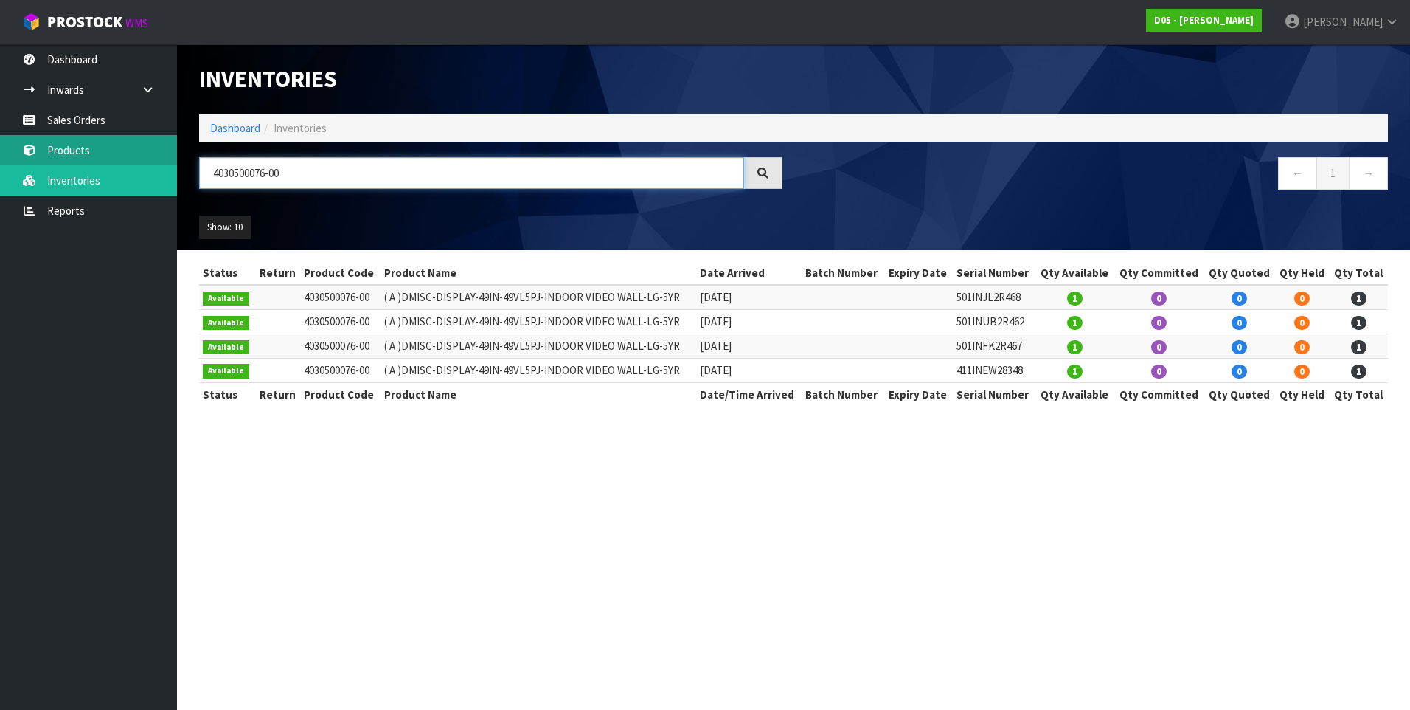
type input "4030500076-00"
click at [82, 150] on link "Products" at bounding box center [88, 150] width 177 height 30
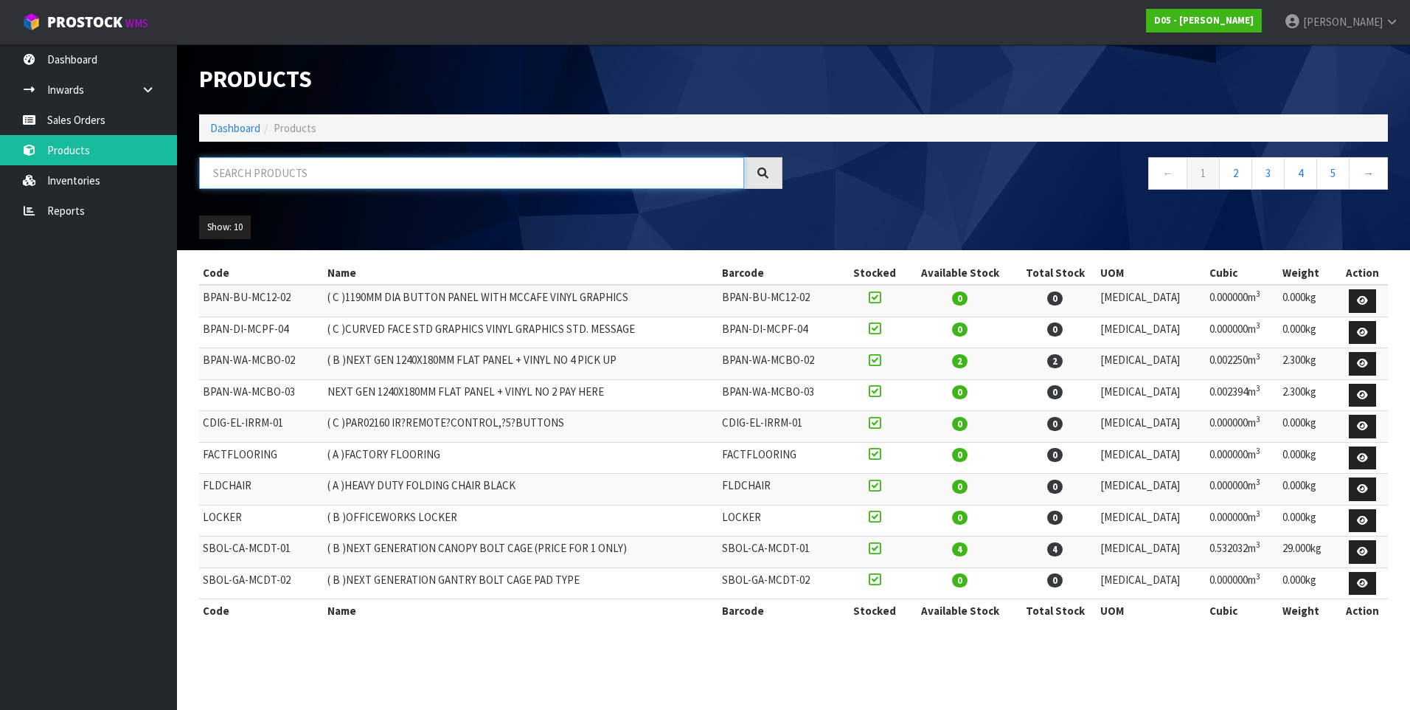
click at [265, 175] on input "text" at bounding box center [471, 173] width 545 height 32
paste input "4030500076-00"
type input "4030500076-00"
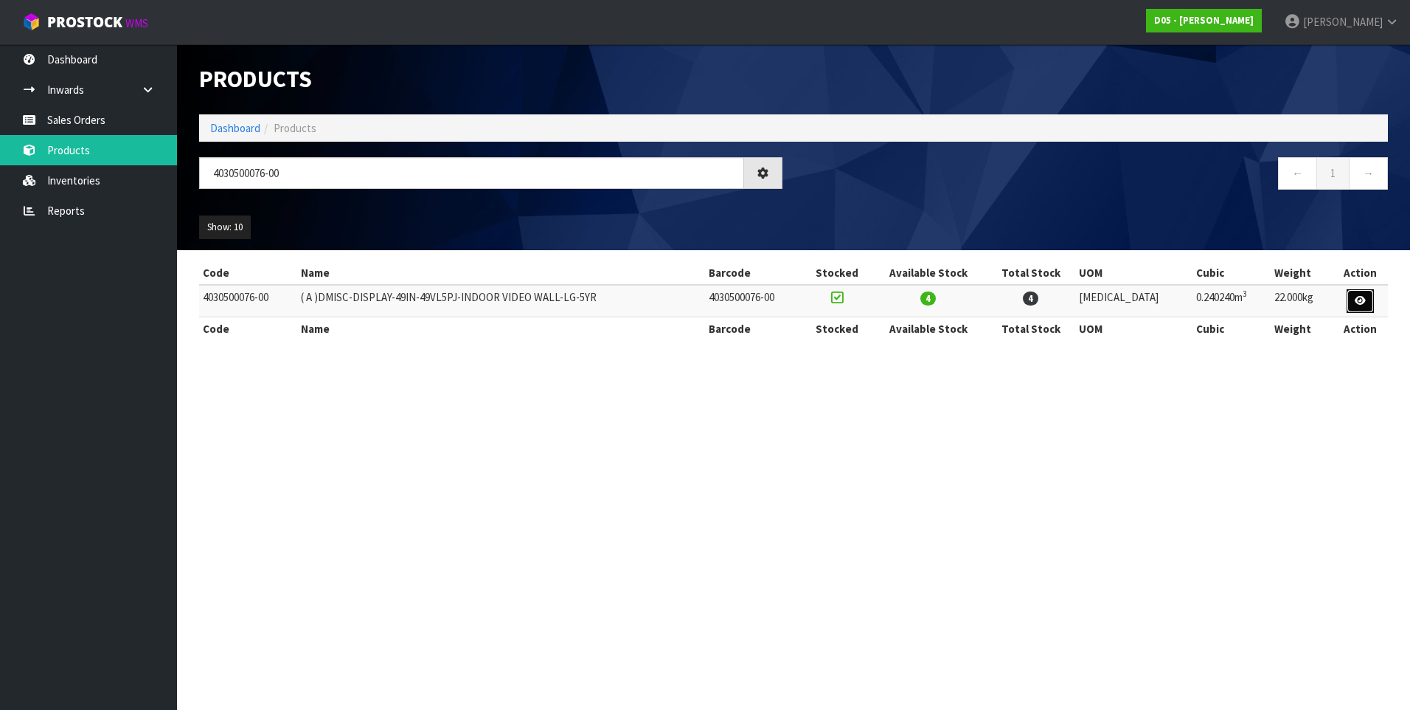
click at [1362, 302] on icon at bounding box center [1360, 301] width 11 height 10
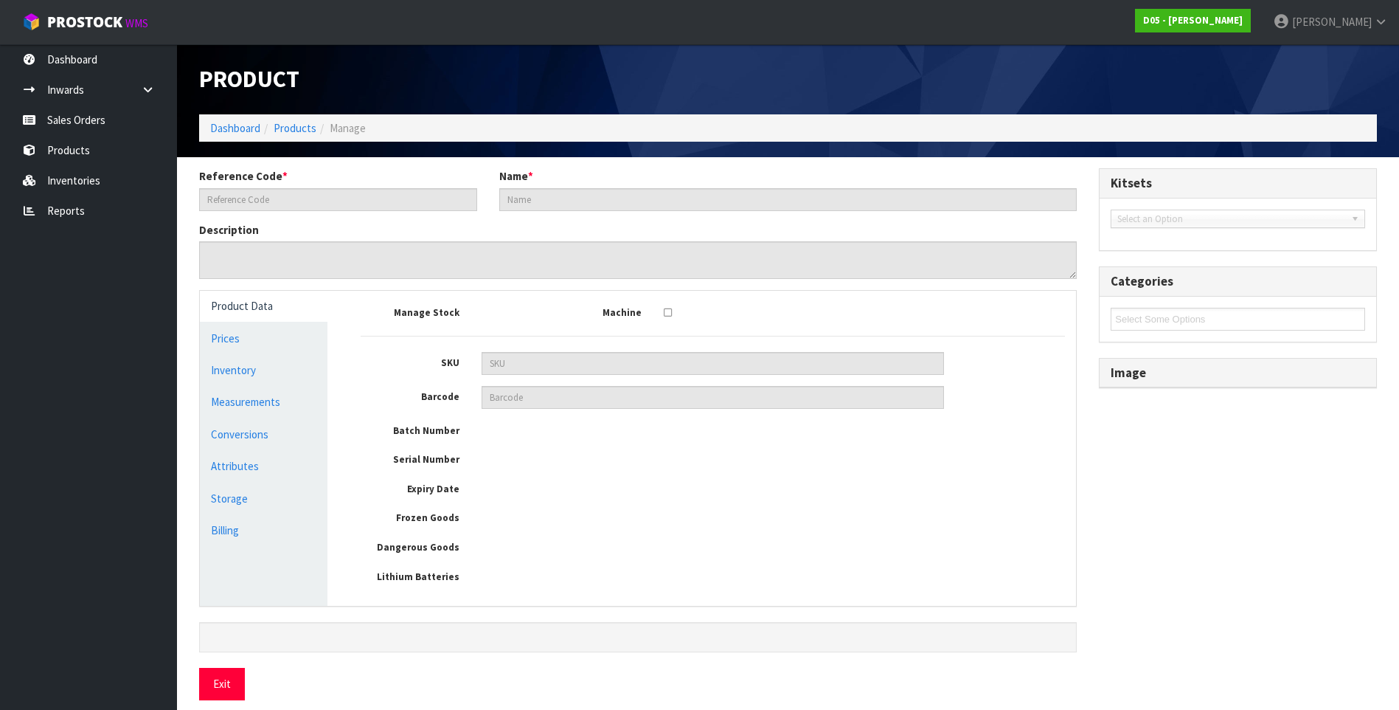
type input "4030500076-00"
type input "( A )DMISC-DISPLAY-49IN-49VL5PJ-INDOOR VIDEO WALL-LG-5YR"
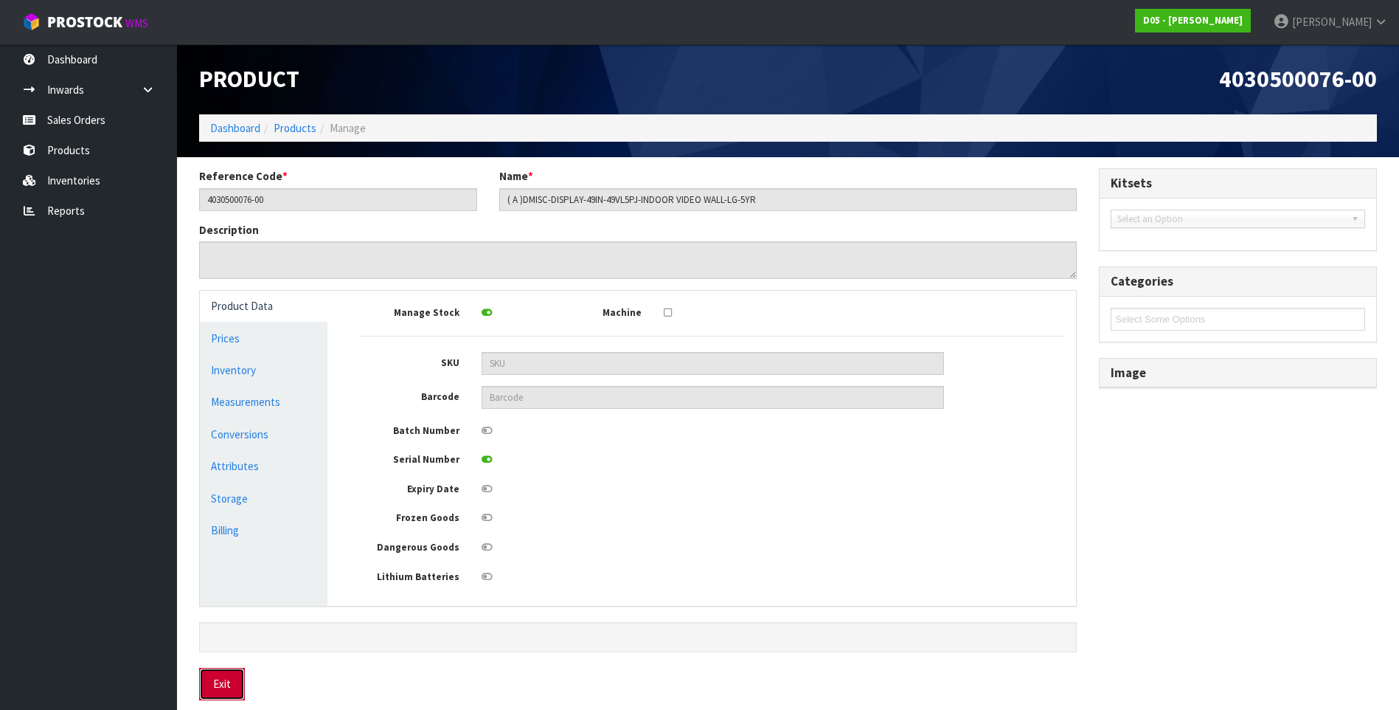
click at [221, 679] on button "Exit" at bounding box center [222, 684] width 46 height 32
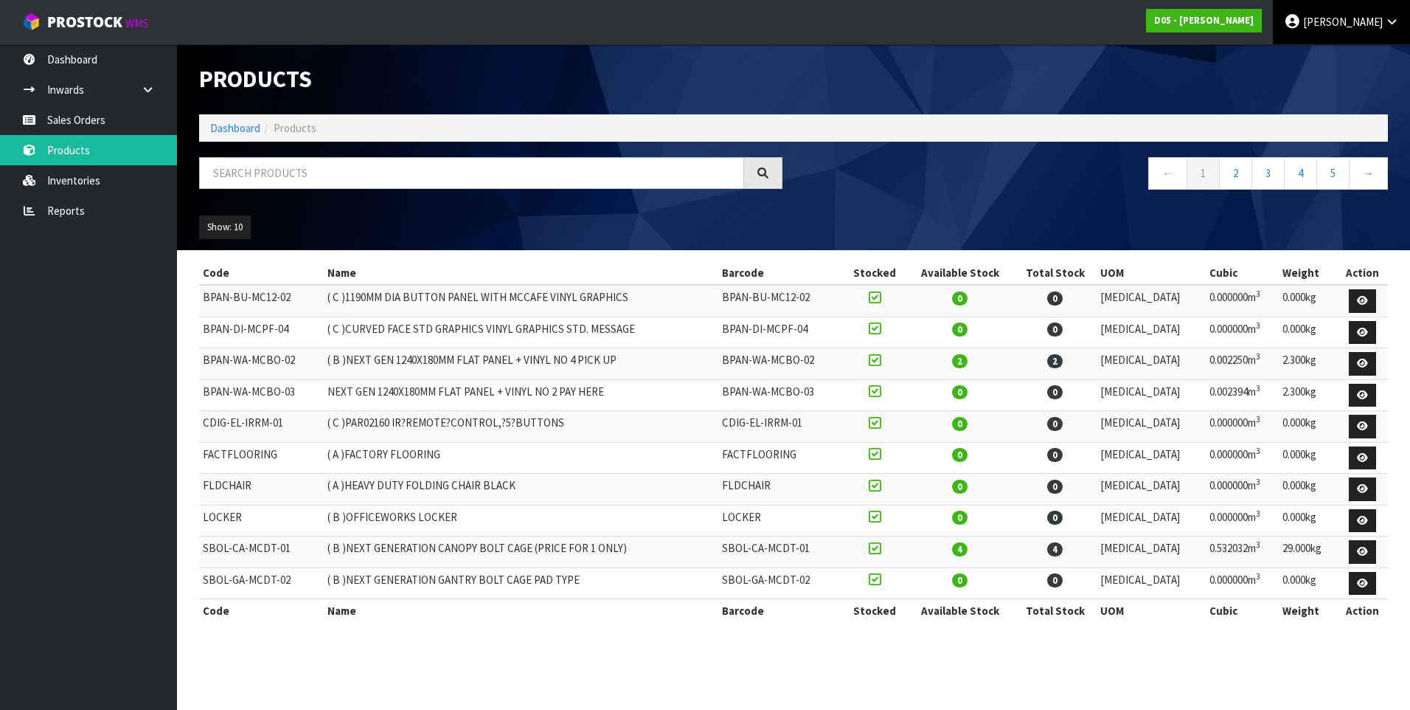
click at [1338, 27] on span "[PERSON_NAME]" at bounding box center [1343, 22] width 80 height 14
click at [1331, 55] on link "Logout" at bounding box center [1351, 59] width 117 height 20
